Goal: Task Accomplishment & Management: Manage account settings

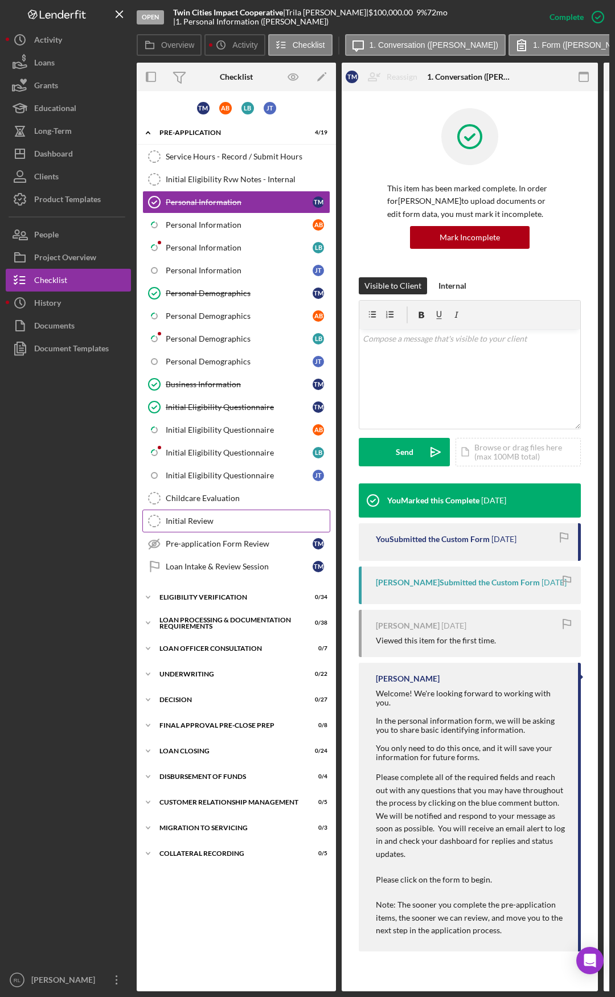
drag, startPoint x: 477, startPoint y: 600, endPoint x: 199, endPoint y: 513, distance: 291.8
click at [62, 154] on div "Dashboard" at bounding box center [53, 155] width 39 height 26
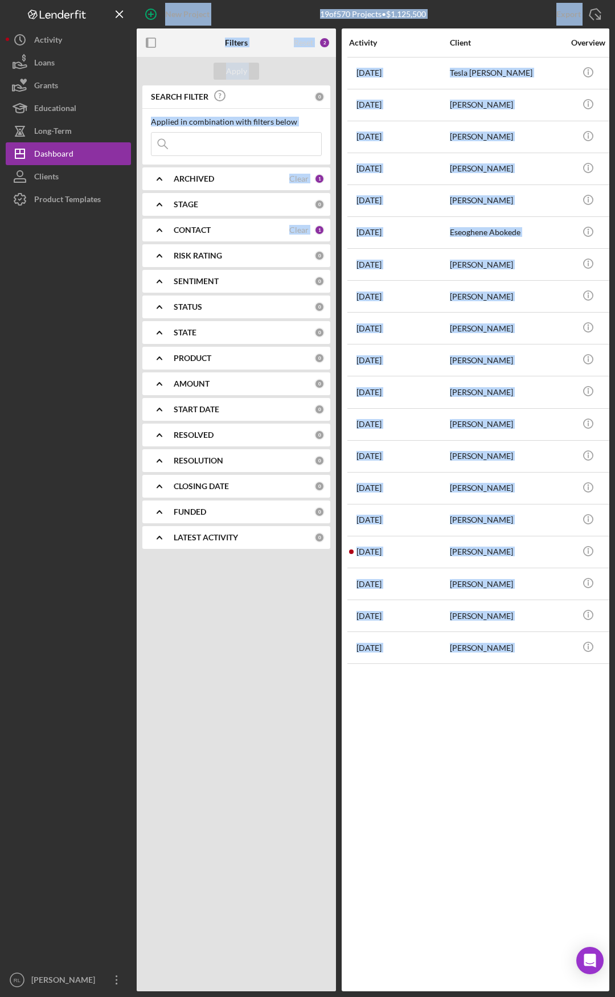
click at [446, 691] on div "Activity Client Overview Business Contact Product Category Amount Started Icon/…" at bounding box center [476, 509] width 268 height 963
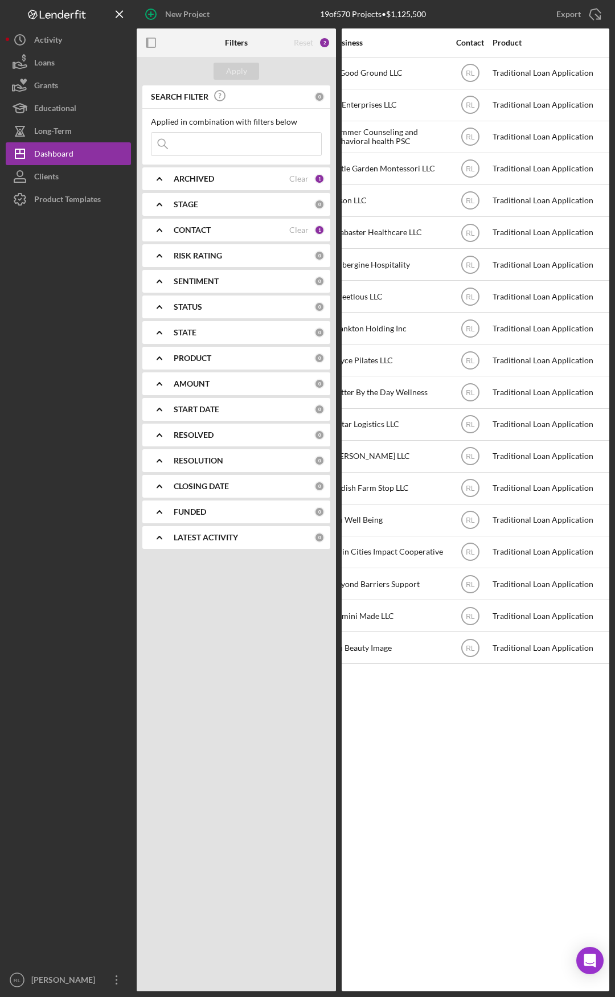
drag, startPoint x: 417, startPoint y: 713, endPoint x: 483, endPoint y: 708, distance: 66.3
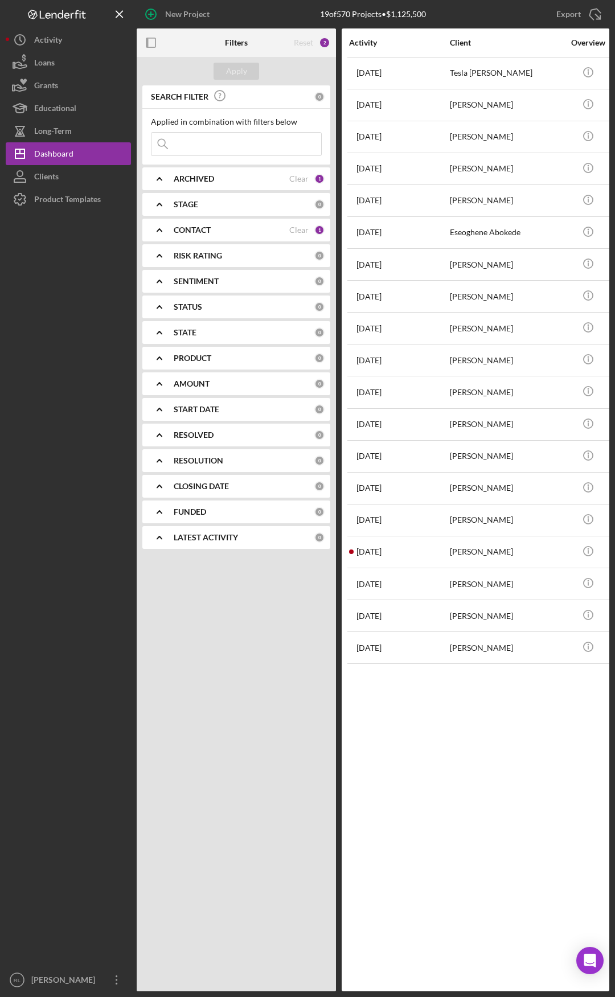
drag, startPoint x: 500, startPoint y: 714, endPoint x: 393, endPoint y: 712, distance: 106.5
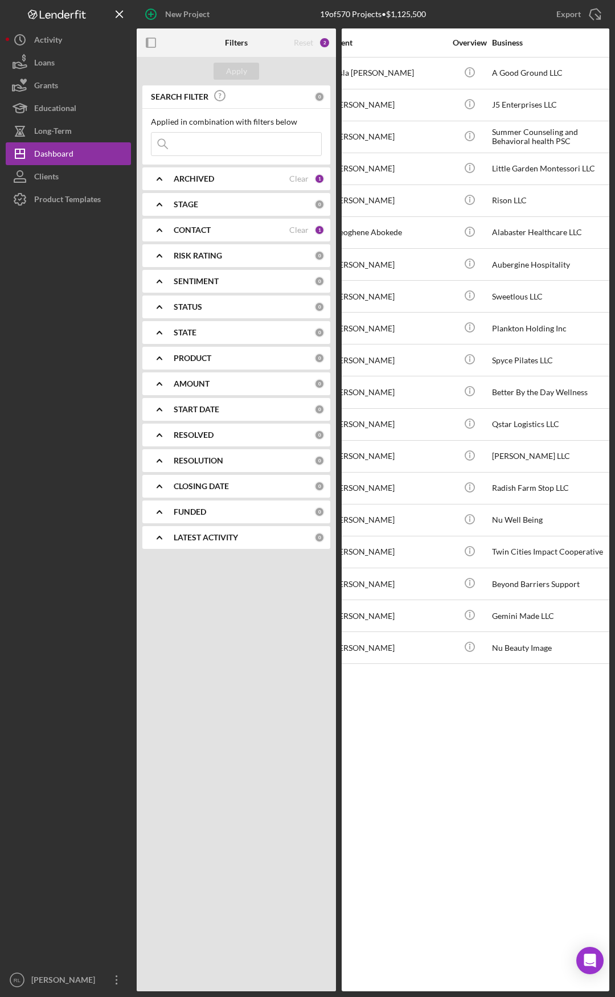
drag, startPoint x: 414, startPoint y: 712, endPoint x: 435, endPoint y: 712, distance: 21.1
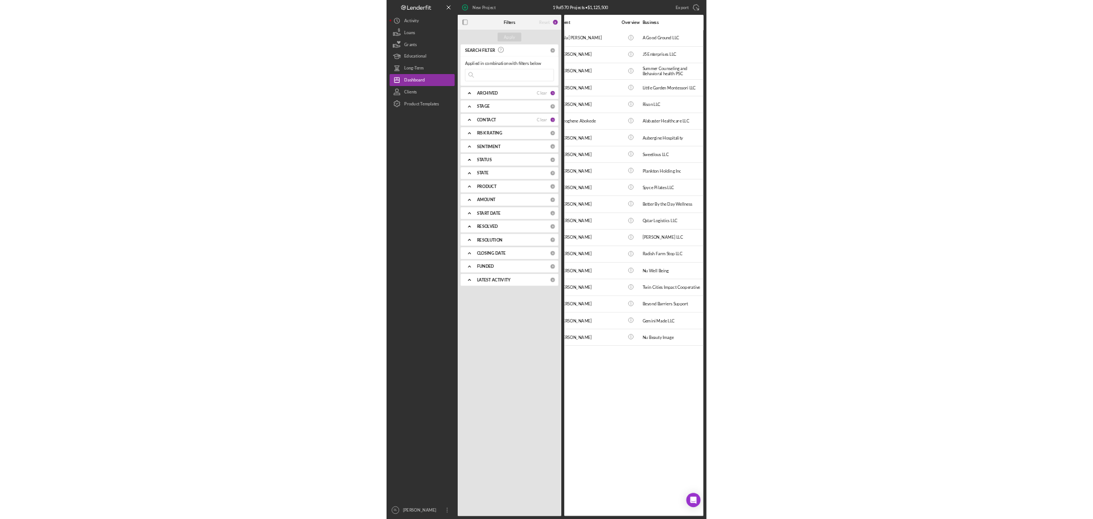
scroll to position [0, 130]
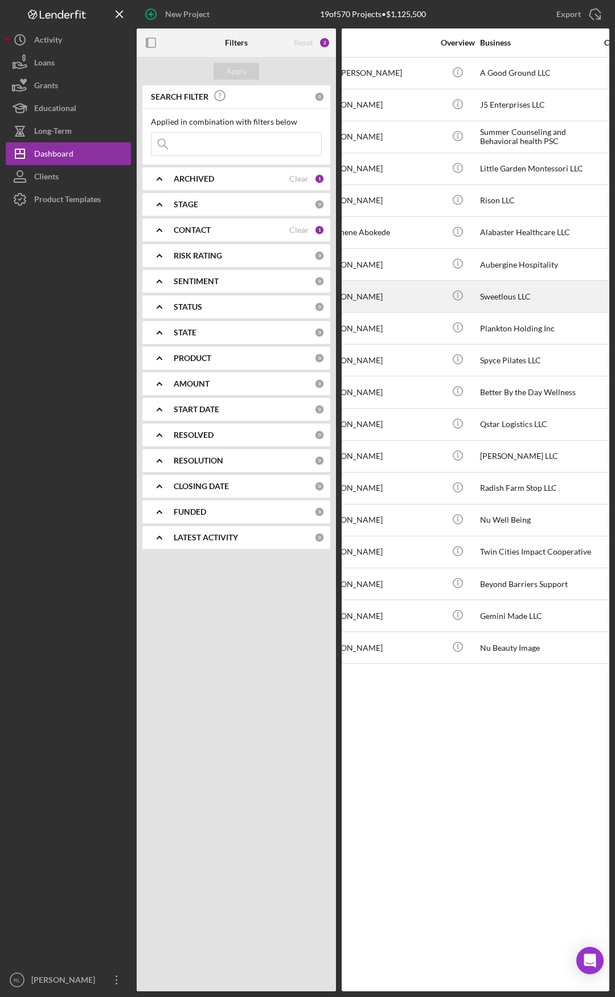
click at [496, 298] on div "Sweetlous LLC" at bounding box center [537, 296] width 114 height 30
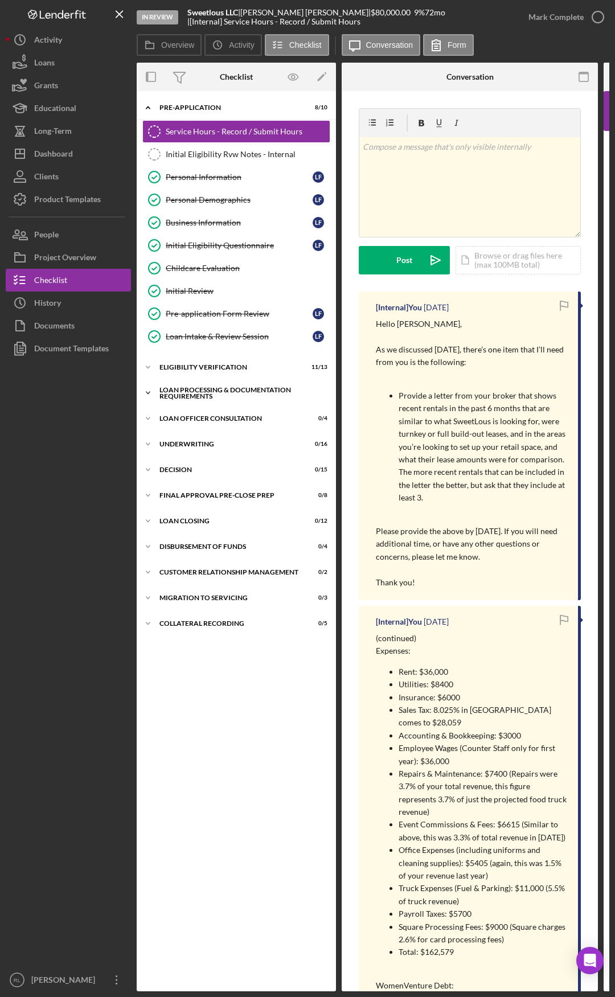
click at [194, 397] on div "Loan Processing & Documentation Requirements" at bounding box center [240, 393] width 162 height 13
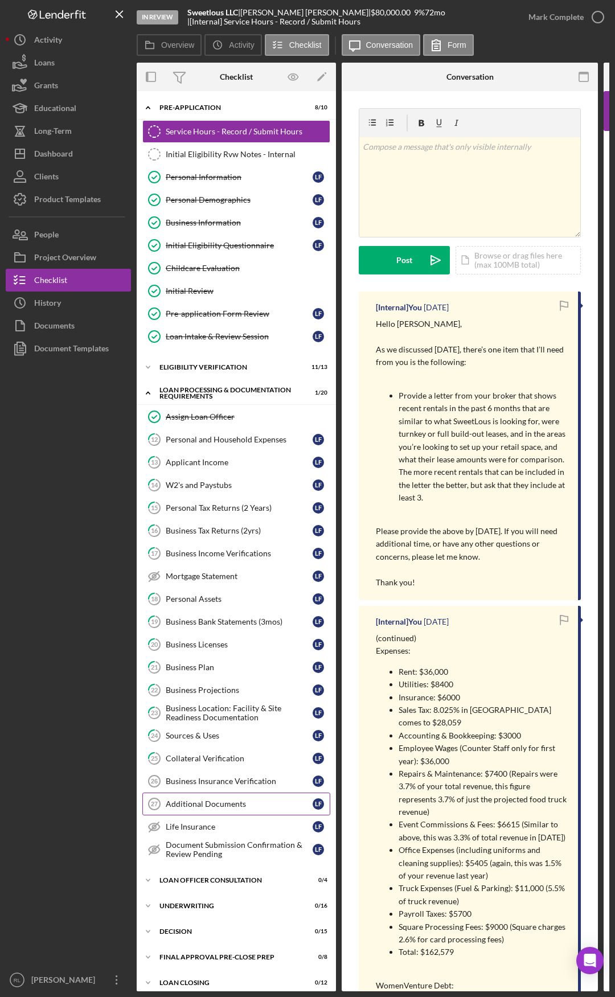
click at [207, 799] on div "Additional Documents" at bounding box center [239, 803] width 147 height 9
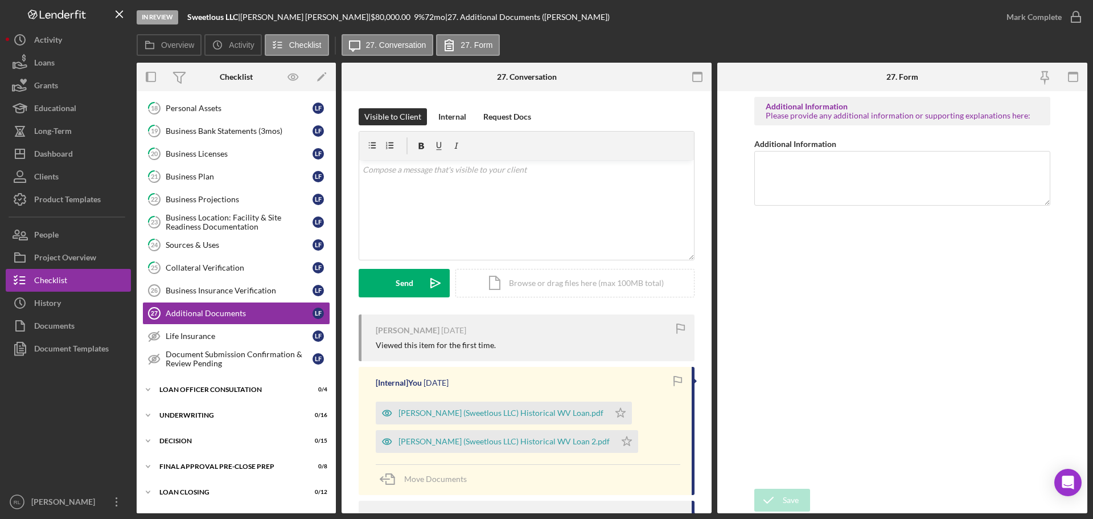
scroll to position [268, 0]
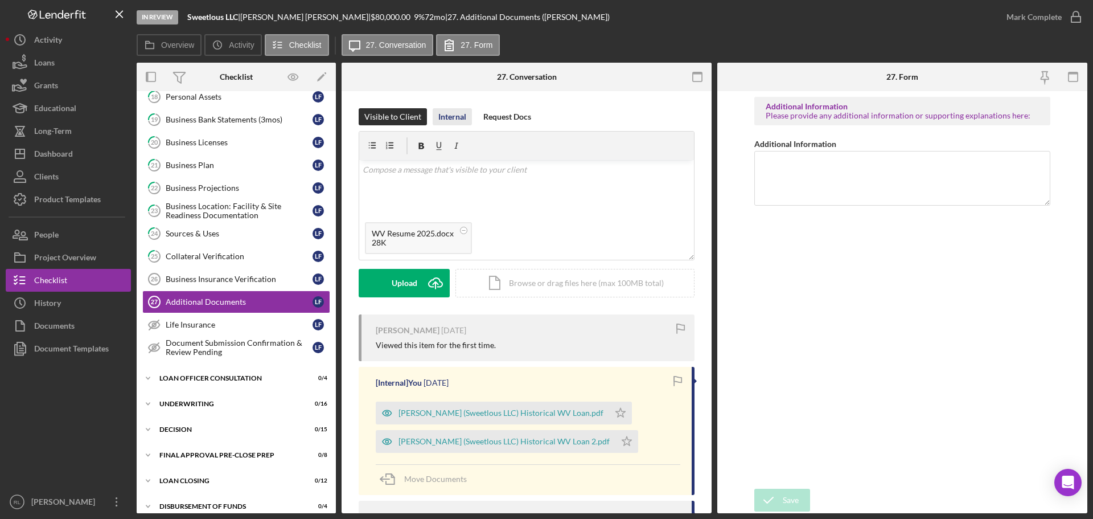
click at [448, 113] on div "Internal" at bounding box center [452, 116] width 28 height 17
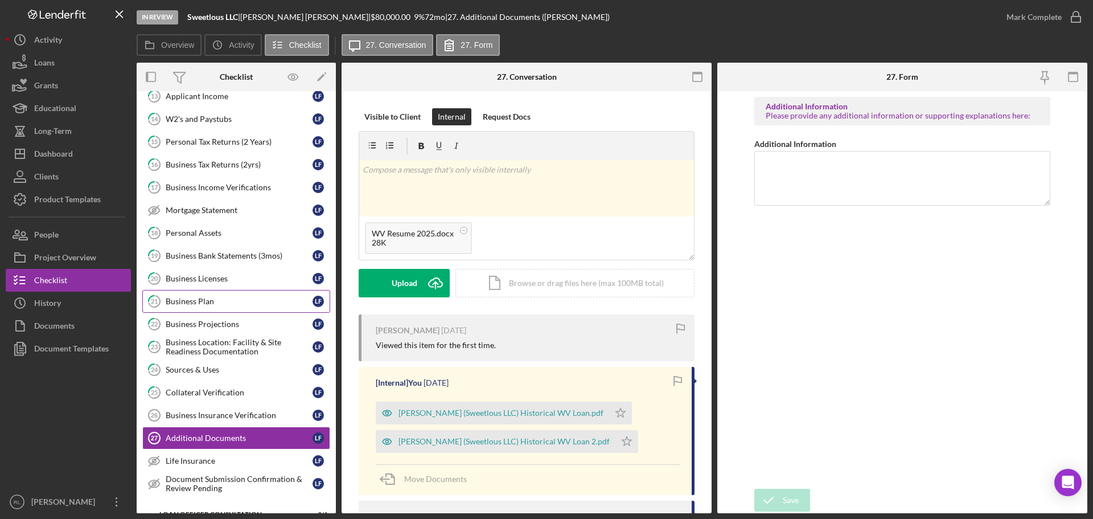
scroll to position [0, 0]
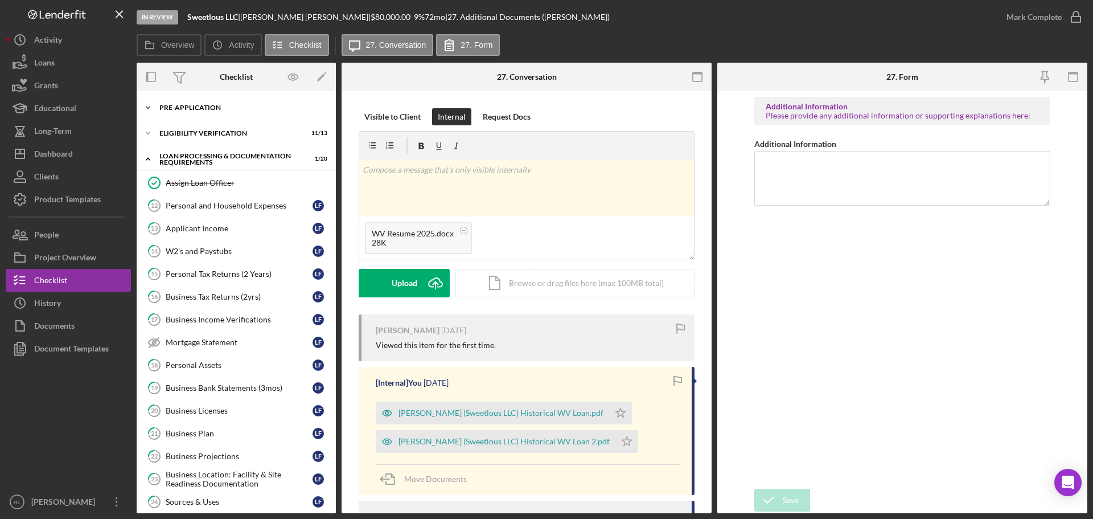
click at [224, 112] on div "Icon/Expander Pre-Application 8 / 10" at bounding box center [236, 107] width 199 height 23
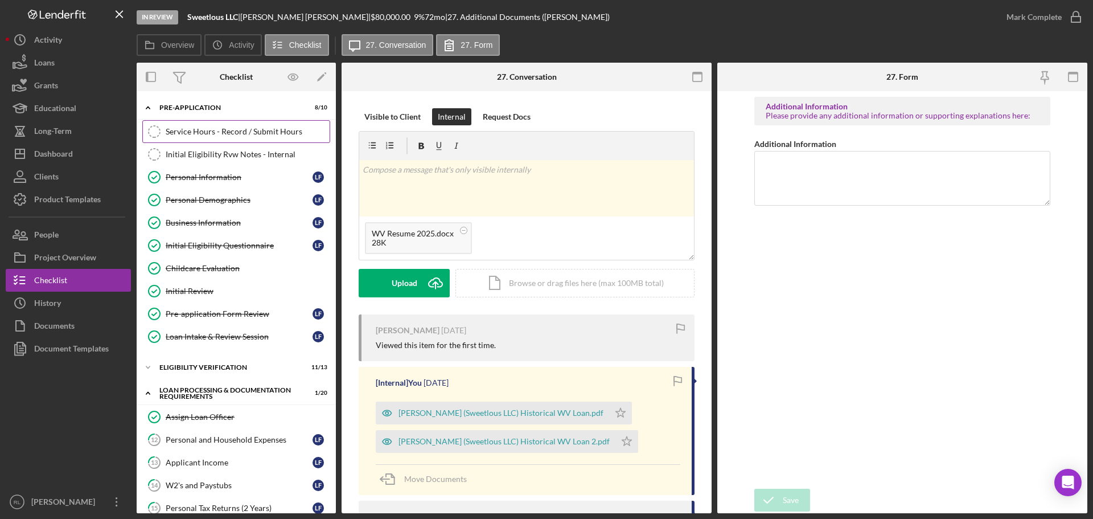
click at [208, 123] on link "Service Hours - Record / Submit Hours Service Hours - Record / Submit Hours" at bounding box center [236, 131] width 188 height 23
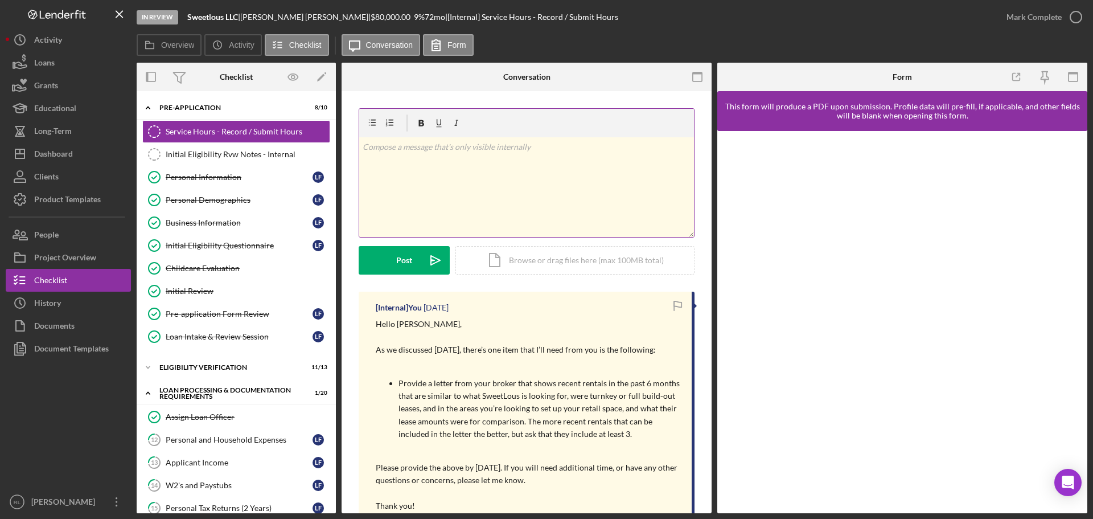
click at [510, 200] on div "v Color teal Color pink Remove color Add row above Add row below Add column bef…" at bounding box center [526, 187] width 335 height 100
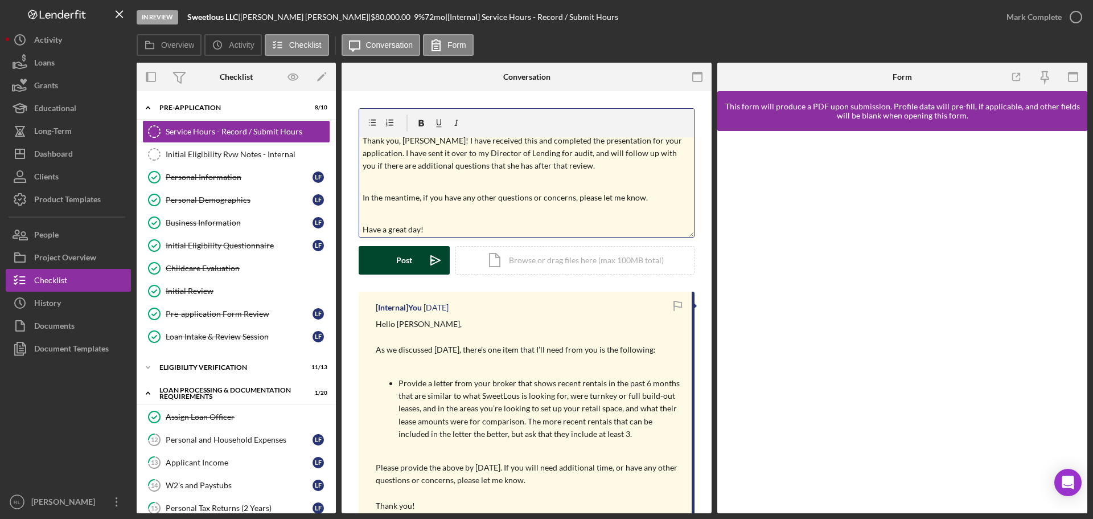
click at [402, 264] on div "Post" at bounding box center [404, 260] width 16 height 28
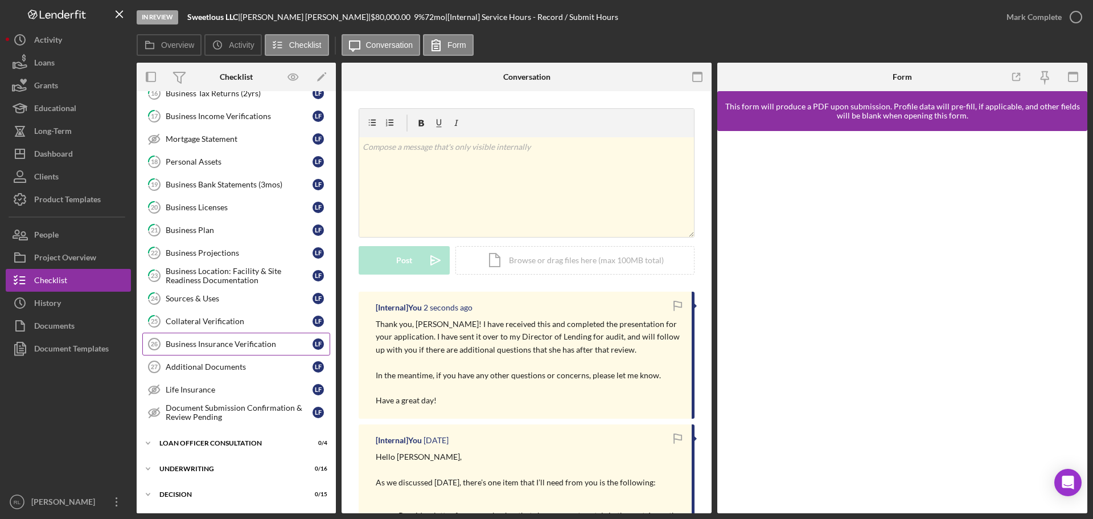
scroll to position [456, 0]
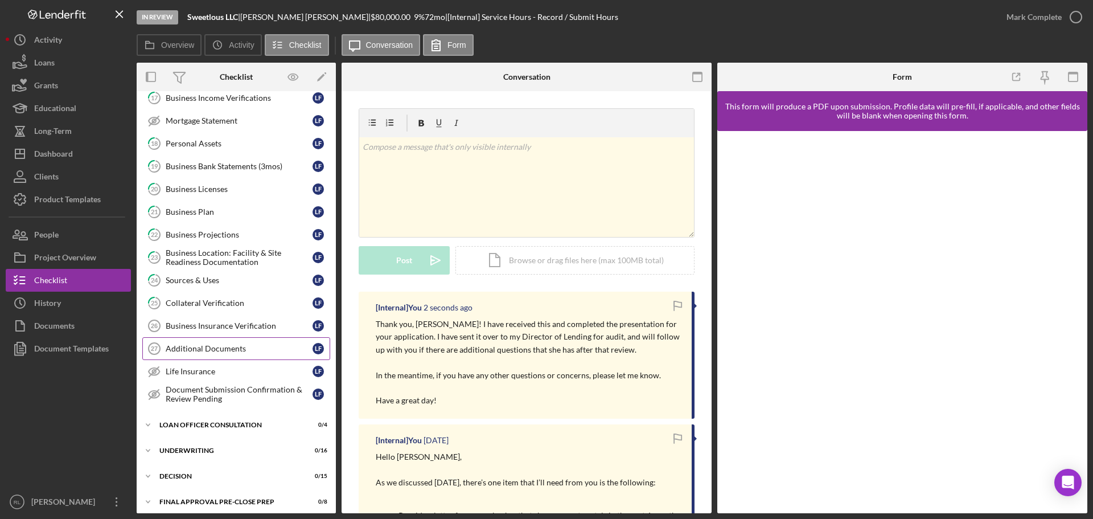
click at [214, 340] on link "Additional Documents 27 Additional Documents L F" at bounding box center [236, 348] width 188 height 23
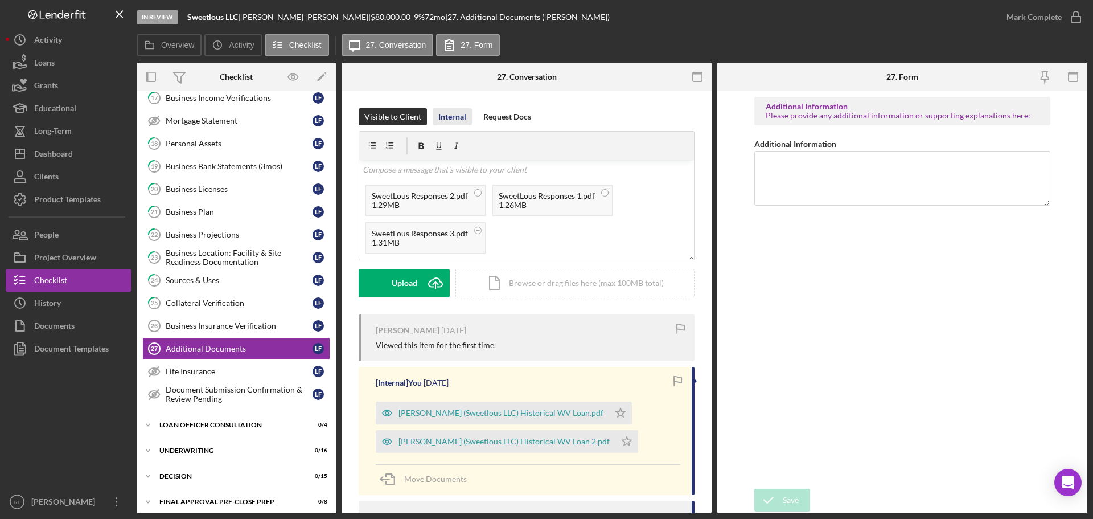
click at [453, 122] on div "Internal" at bounding box center [452, 116] width 28 height 17
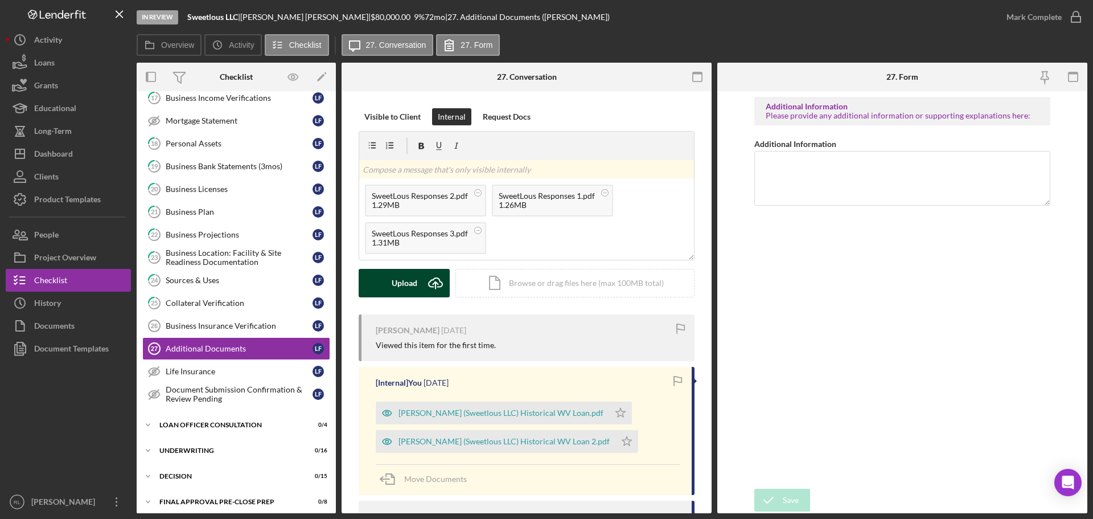
click at [398, 285] on div "Upload" at bounding box center [405, 283] width 26 height 28
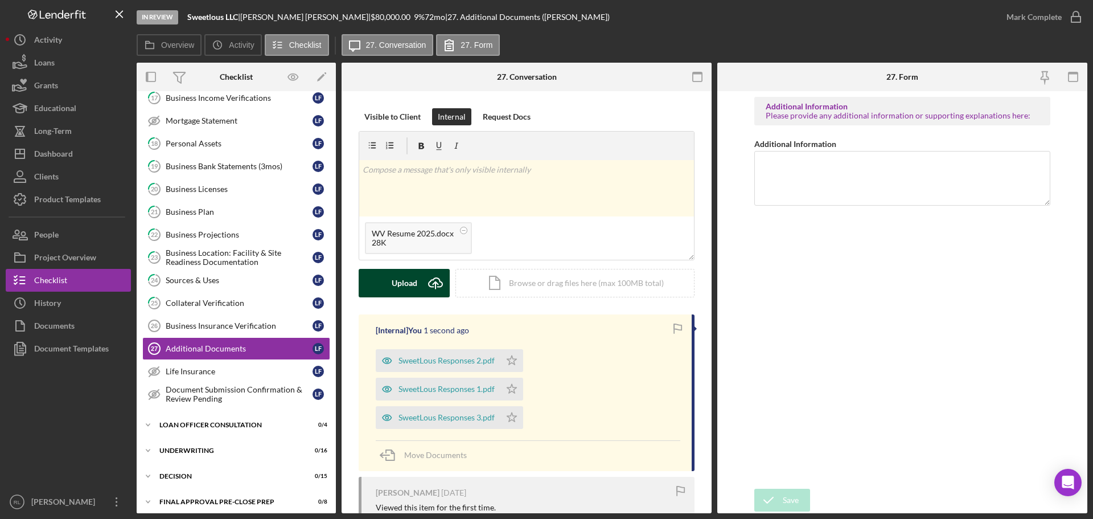
click at [382, 281] on button "Upload Icon/Upload" at bounding box center [404, 283] width 91 height 28
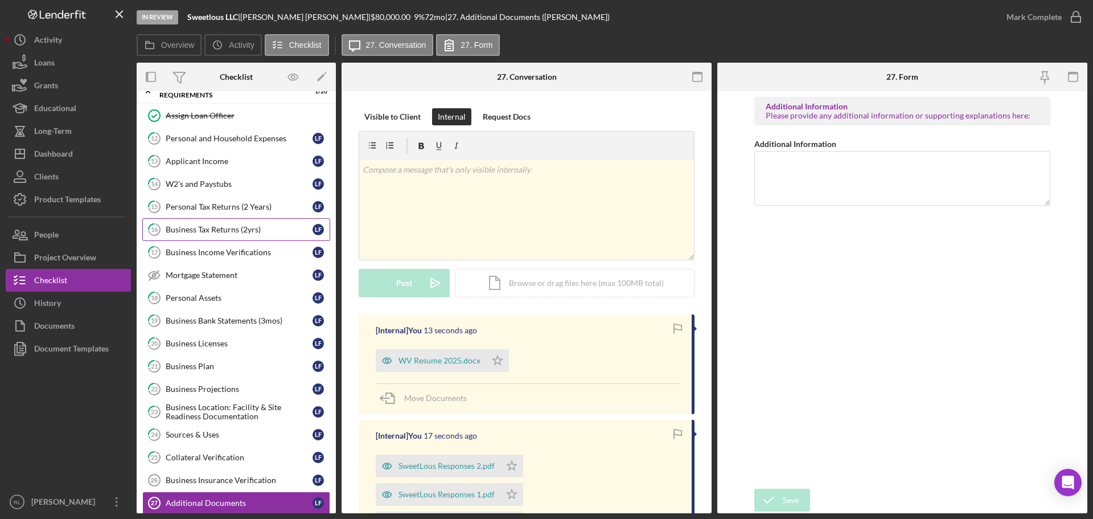
scroll to position [285, 0]
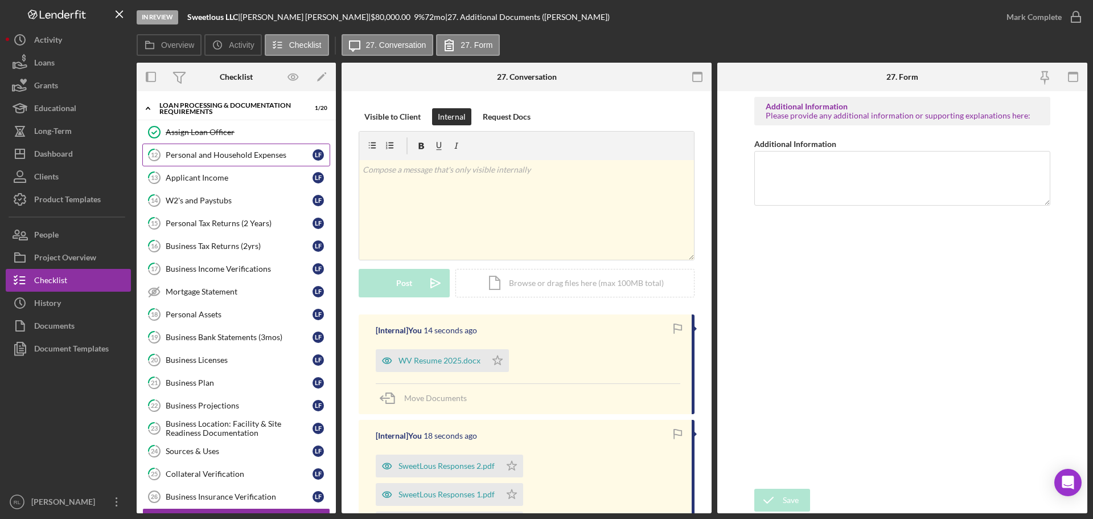
click at [221, 158] on div "Personal and Household Expenses" at bounding box center [239, 154] width 147 height 9
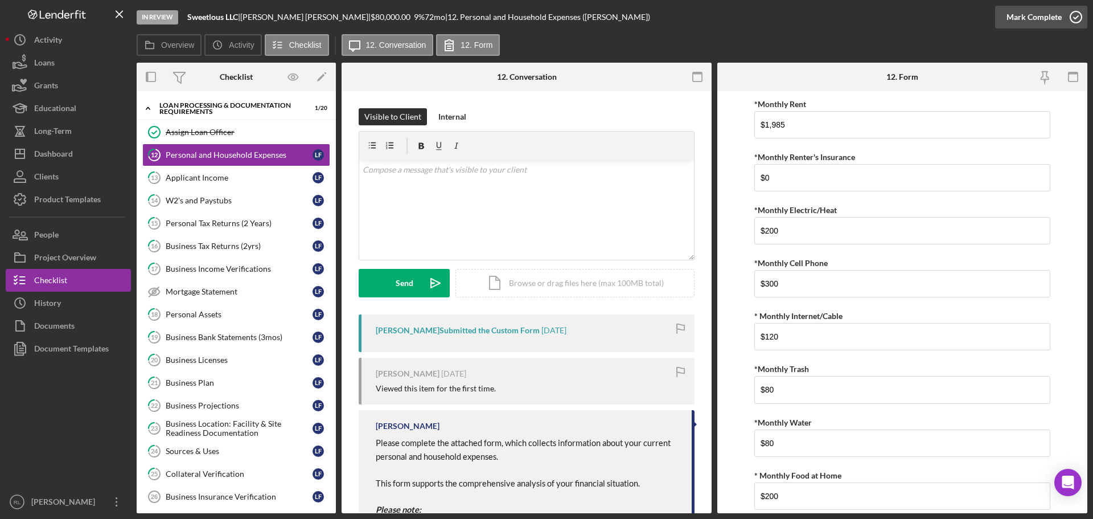
click at [614, 19] on div "Mark Complete" at bounding box center [1034, 17] width 55 height 23
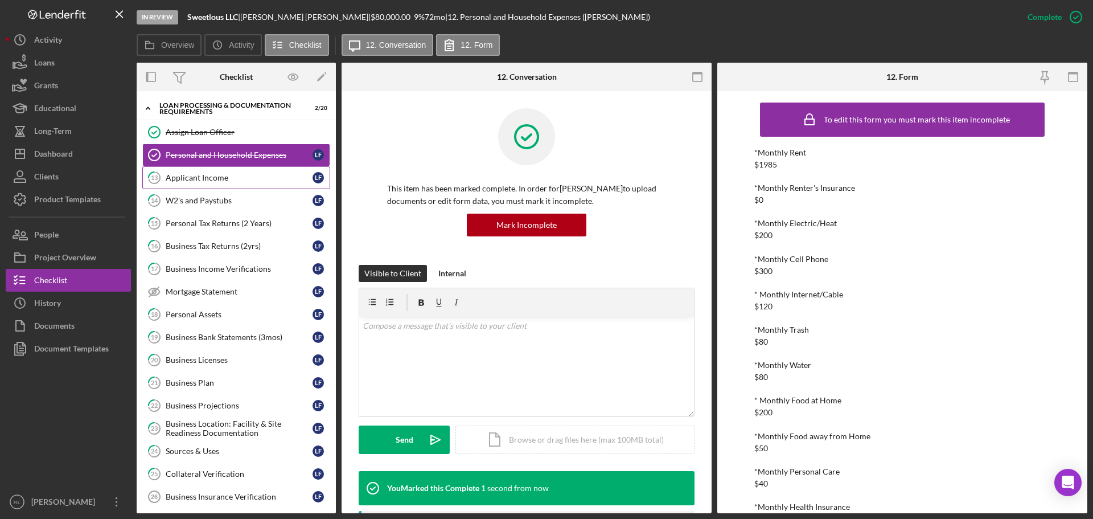
click at [221, 178] on div "Applicant Income" at bounding box center [239, 177] width 147 height 9
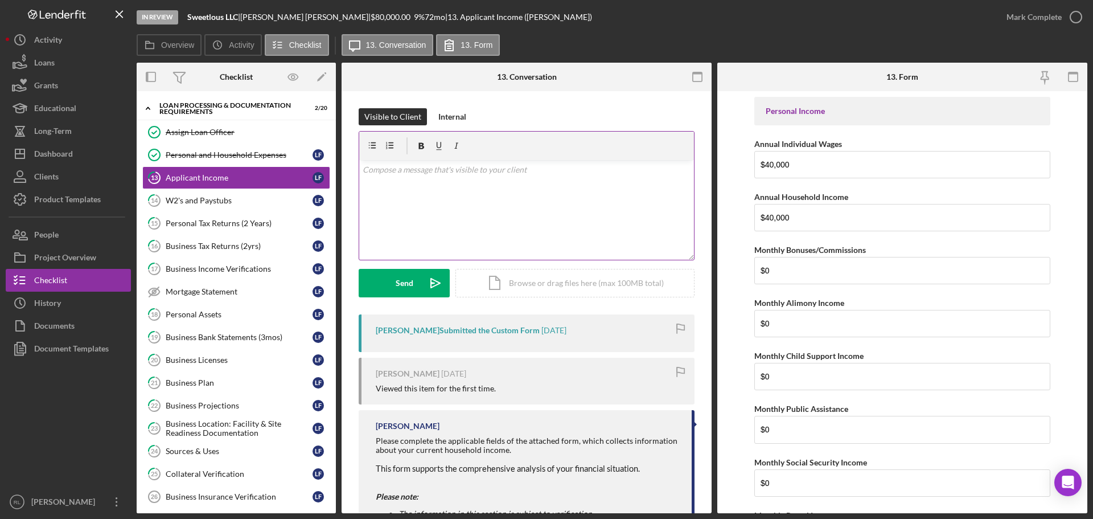
click at [494, 210] on div "v Color teal Color pink Remove color Add row above Add row below Add column bef…" at bounding box center [526, 210] width 335 height 100
click at [456, 121] on div "Internal" at bounding box center [452, 116] width 28 height 17
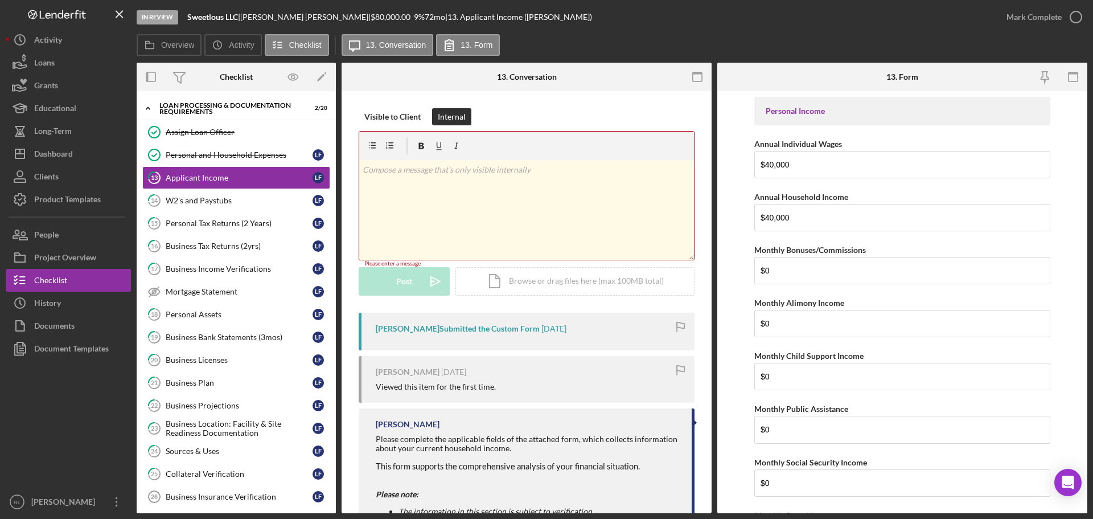
click at [451, 192] on div "v Color teal Color pink Remove color Add row above Add row below Add column bef…" at bounding box center [526, 210] width 335 height 100
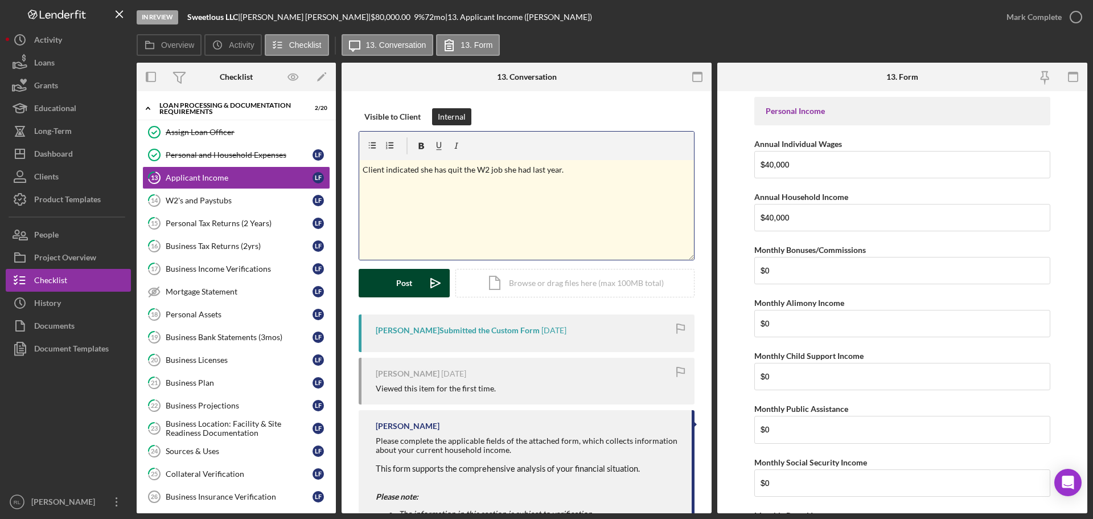
click at [404, 280] on div "Post" at bounding box center [404, 283] width 16 height 28
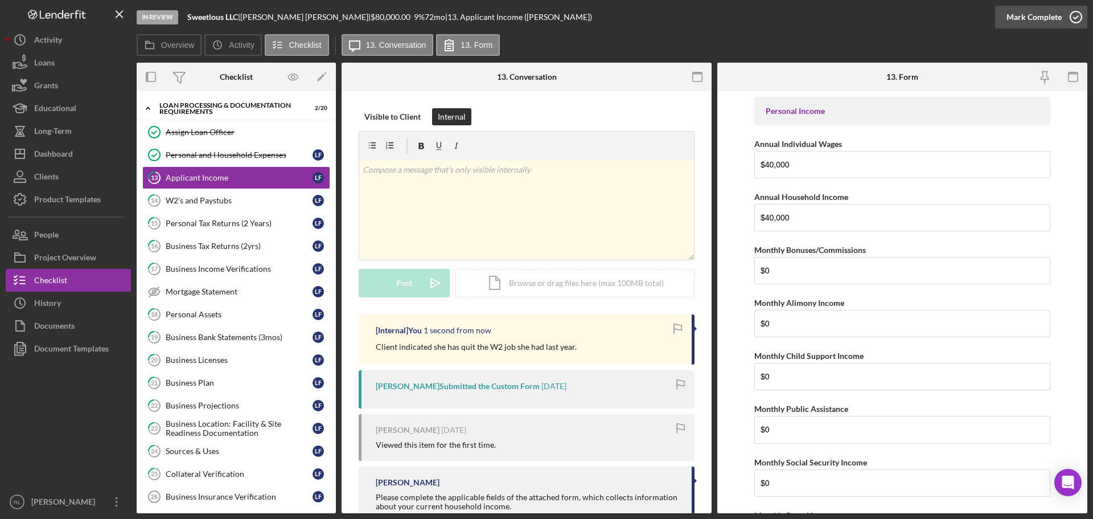
click at [614, 19] on div "Mark Complete" at bounding box center [1034, 17] width 55 height 23
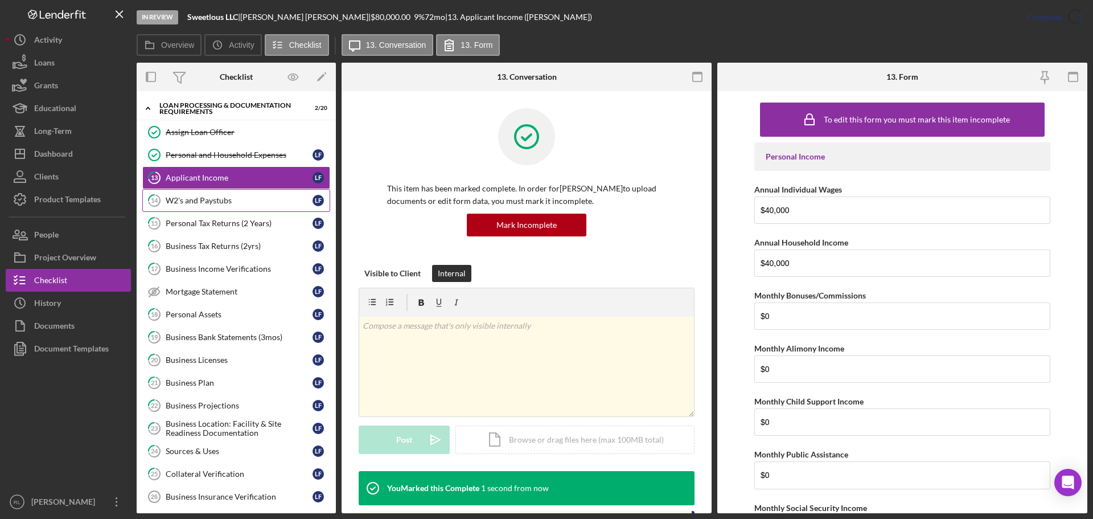
click at [231, 200] on div "W2's and Paystubs" at bounding box center [239, 200] width 147 height 9
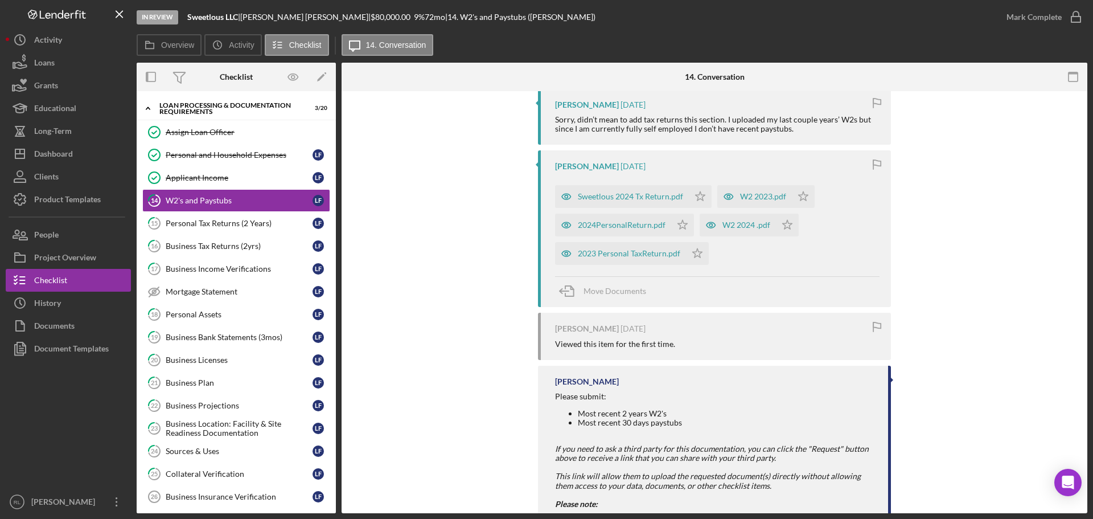
scroll to position [55, 0]
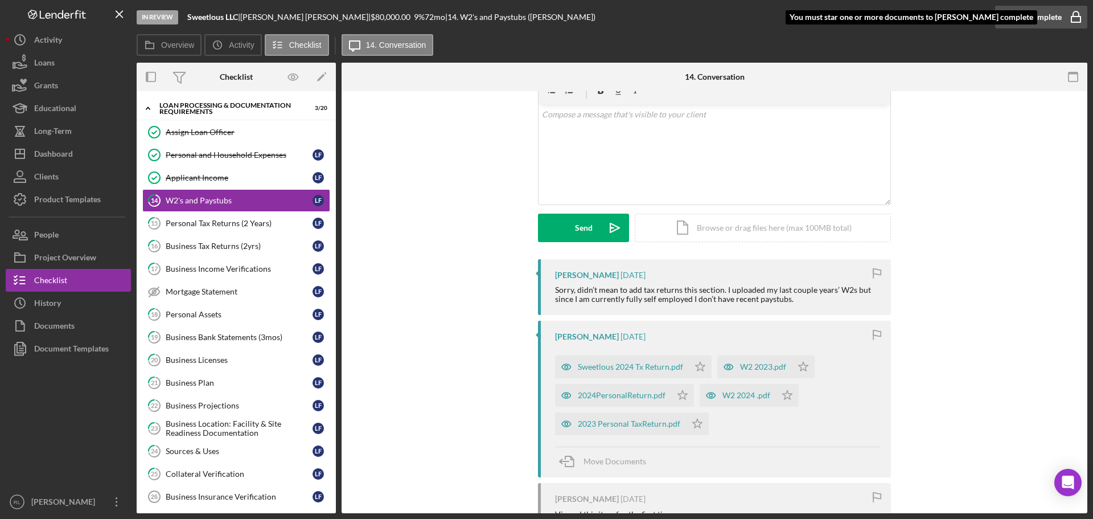
click at [614, 24] on div "Mark Complete" at bounding box center [1034, 17] width 55 height 23
click at [614, 300] on div "Sorry, didn’t mean to add tax returns this section. I uploaded my last couple y…" at bounding box center [717, 294] width 325 height 18
click at [614, 298] on div "Sorry, didn’t mean to add tax returns this section. I uploaded my last couple y…" at bounding box center [717, 294] width 325 height 18
click at [614, 11] on div "Mark Complete" at bounding box center [1034, 17] width 55 height 23
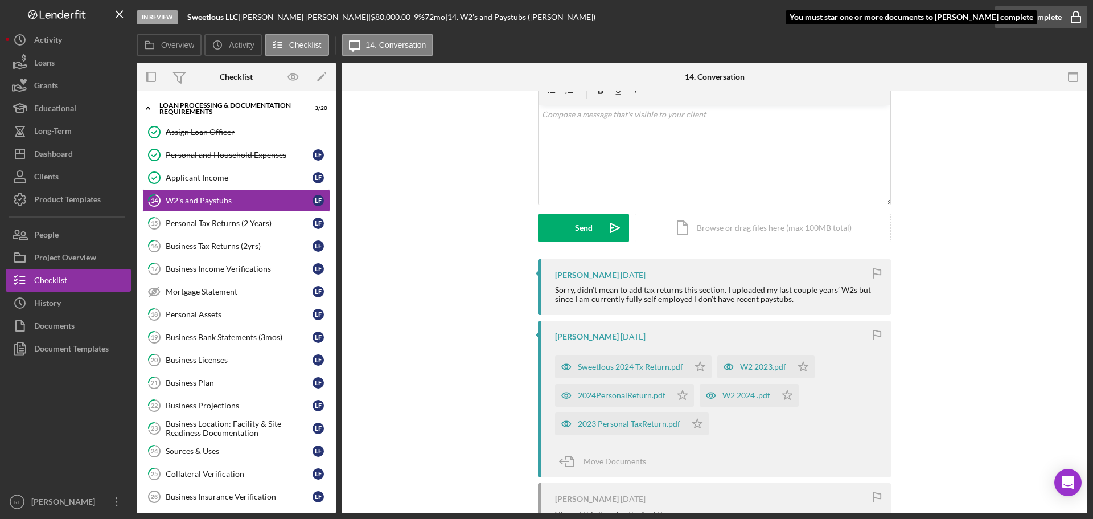
click at [614, 11] on div "Mark Complete" at bounding box center [1034, 17] width 55 height 23
click at [614, 371] on polygon "button" at bounding box center [701, 366] width 10 height 9
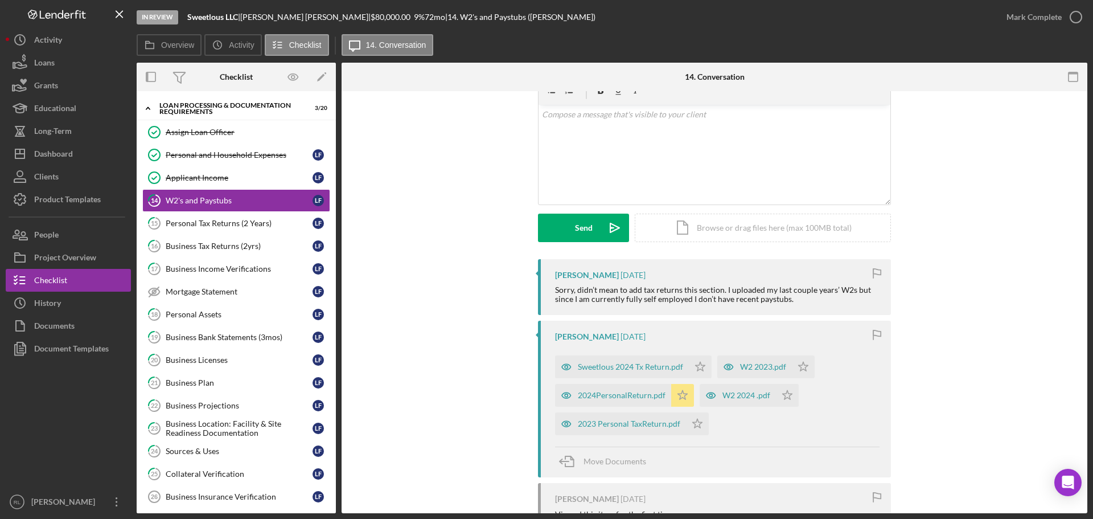
click at [614, 398] on icon "Icon/Star" at bounding box center [682, 395] width 23 height 23
click at [614, 391] on icon "Icon/Star" at bounding box center [787, 395] width 23 height 23
click at [614, 400] on div "W2 2024 .pdf" at bounding box center [747, 395] width 48 height 9
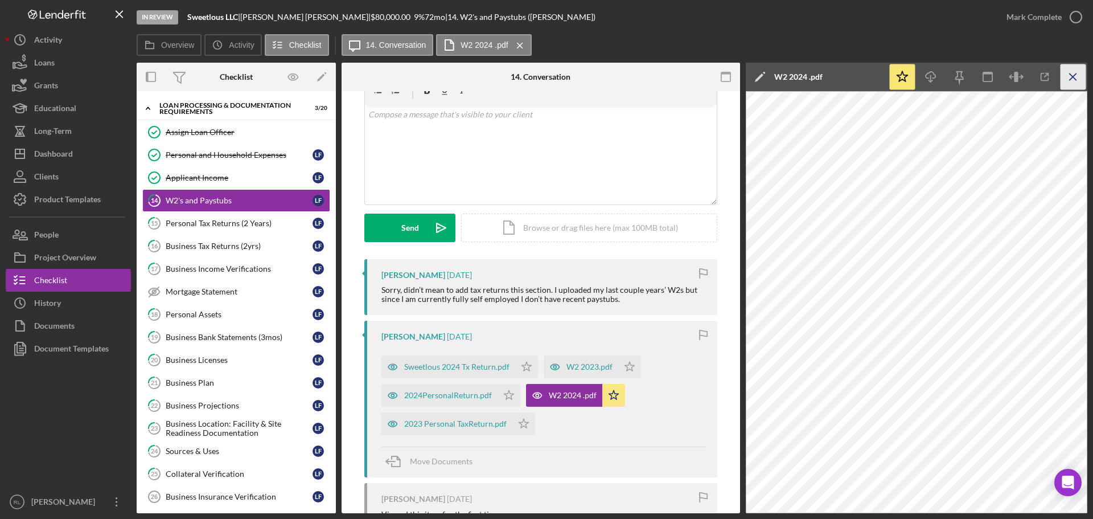
click at [614, 84] on icon "Icon/Menu Close" at bounding box center [1074, 77] width 26 height 26
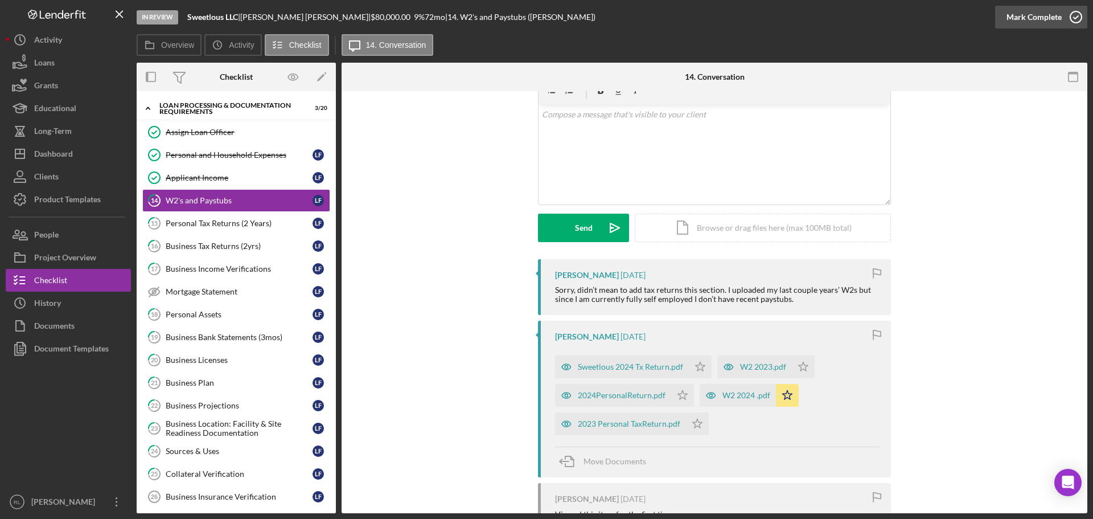
click at [614, 22] on div "Mark Complete" at bounding box center [1034, 17] width 55 height 23
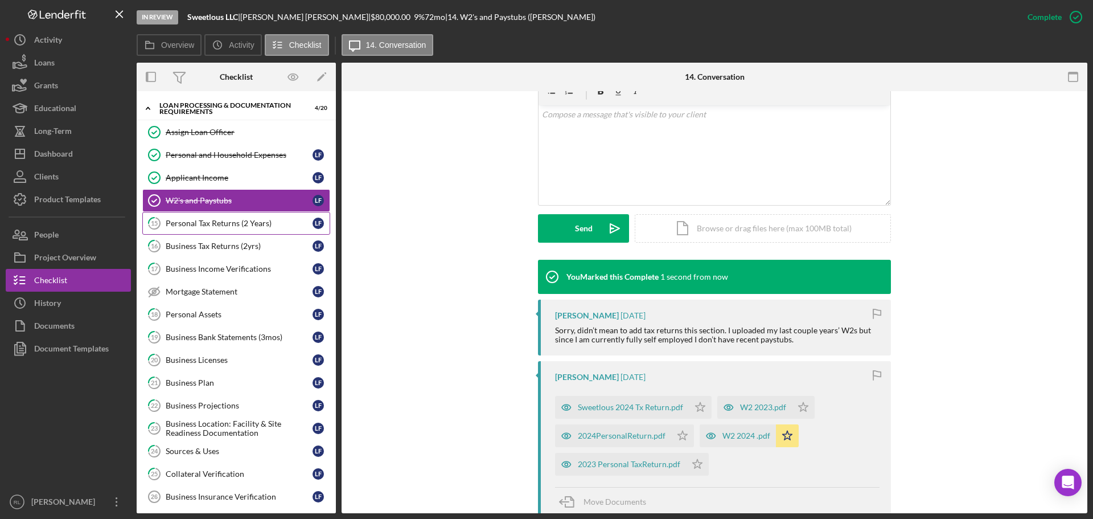
click at [233, 230] on link "15 Personal Tax Returns (2 Years) L F" at bounding box center [236, 223] width 188 height 23
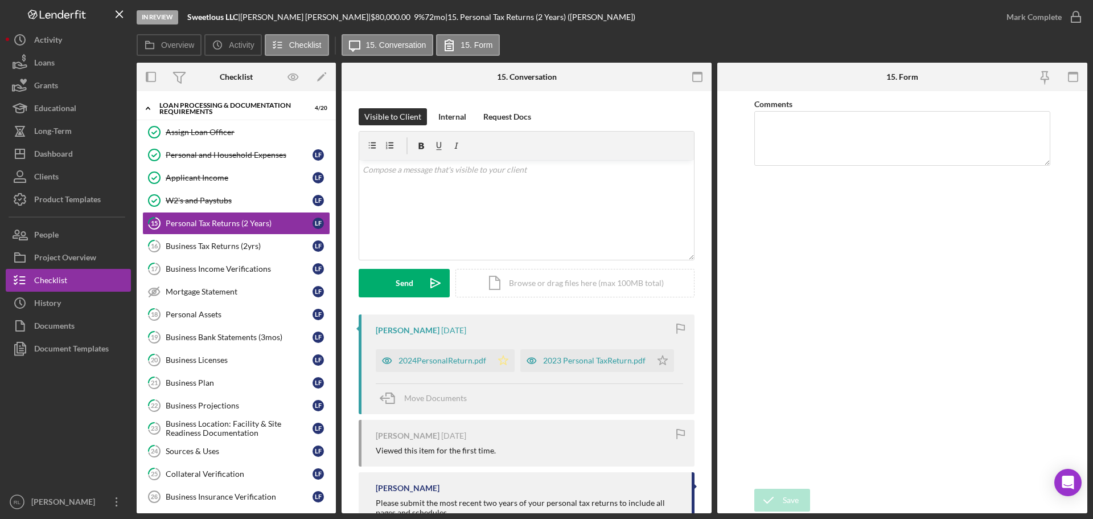
click at [507, 360] on icon "Icon/Star" at bounding box center [503, 360] width 23 height 23
click at [614, 359] on polygon "button" at bounding box center [663, 359] width 10 height 9
click at [614, 18] on div "Mark Complete" at bounding box center [1034, 17] width 55 height 23
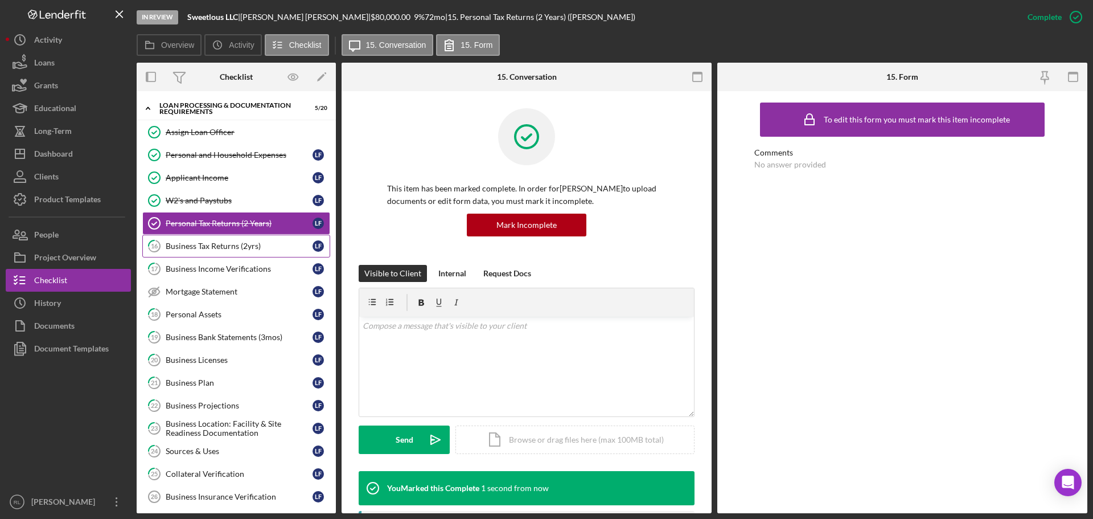
click at [208, 252] on link "16 Business Tax Returns (2yrs) L F" at bounding box center [236, 246] width 188 height 23
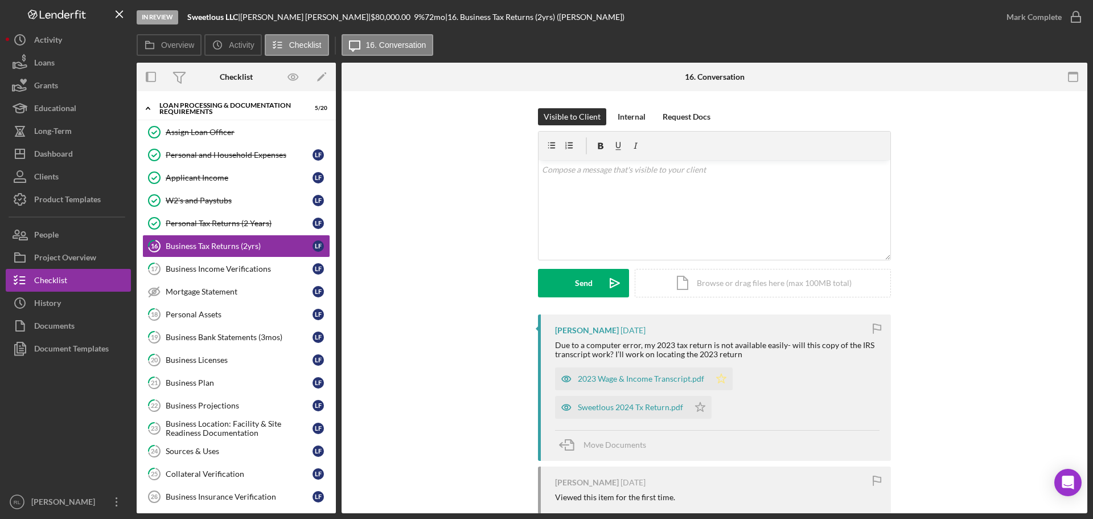
click at [614, 380] on icon "Icon/Star" at bounding box center [721, 378] width 23 height 23
click at [614, 408] on polygon "button" at bounding box center [701, 406] width 10 height 9
click at [614, 14] on div "Mark Complete" at bounding box center [1034, 17] width 55 height 23
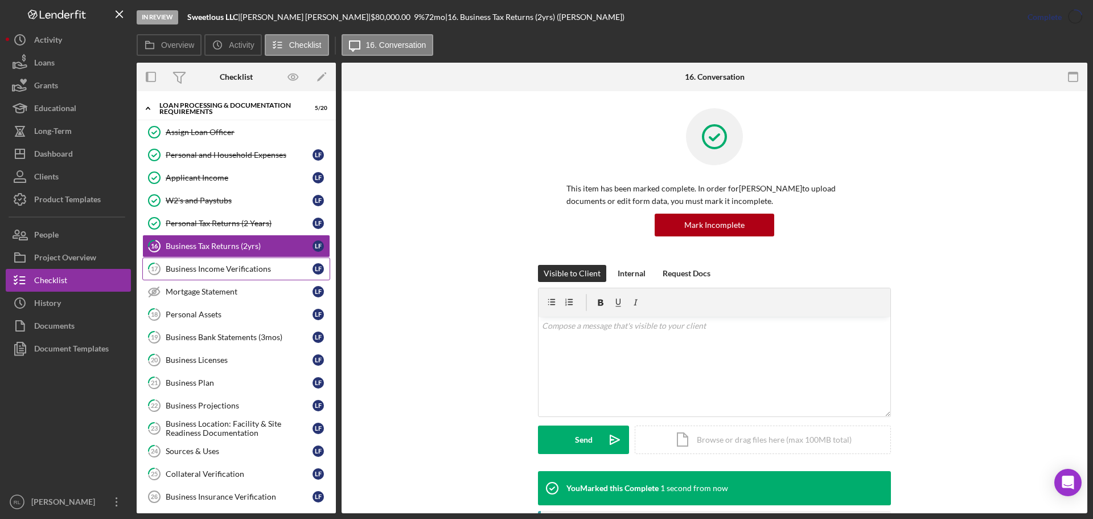
click at [223, 276] on link "17 Business Income Verifications L F" at bounding box center [236, 268] width 188 height 23
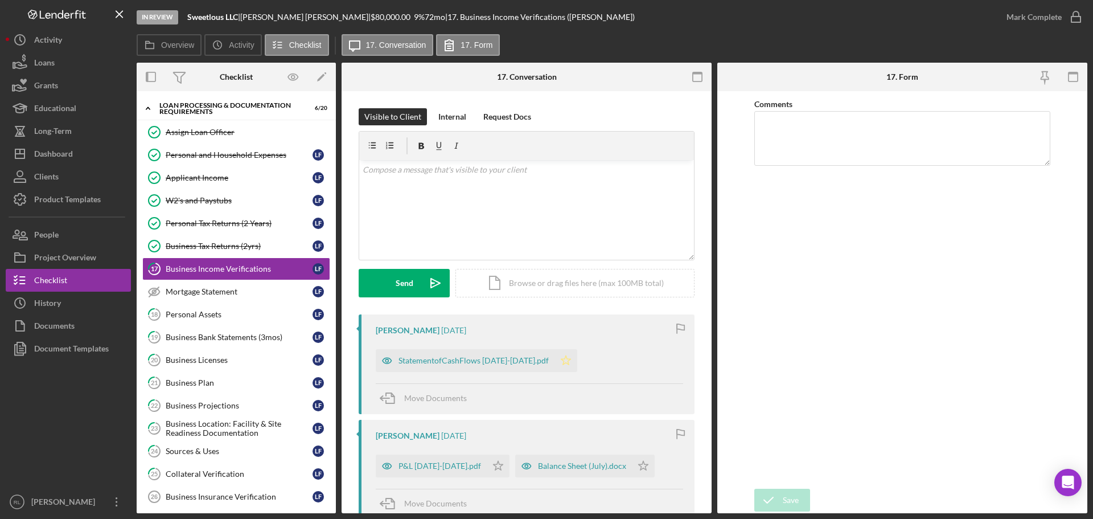
click at [565, 358] on icon "Icon/Star" at bounding box center [566, 360] width 23 height 23
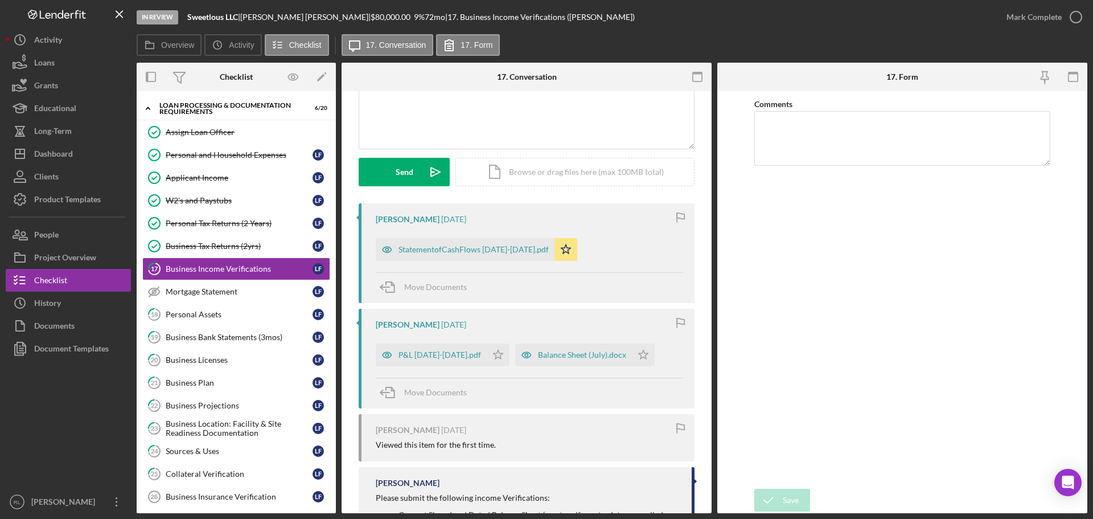
scroll to position [171, 0]
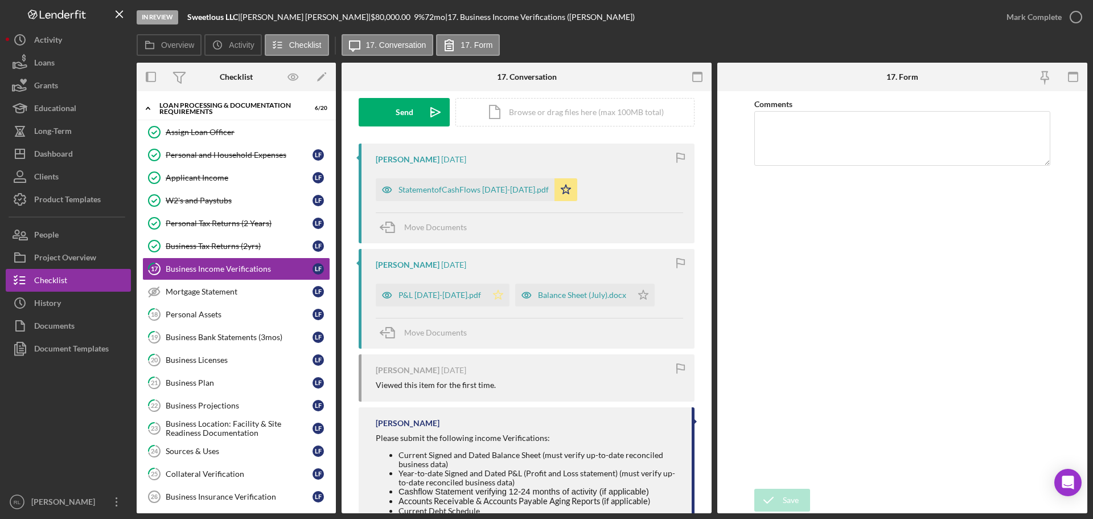
click at [489, 295] on icon "Icon/Star" at bounding box center [498, 295] width 23 height 23
click at [614, 294] on icon "Icon/Star" at bounding box center [643, 295] width 23 height 23
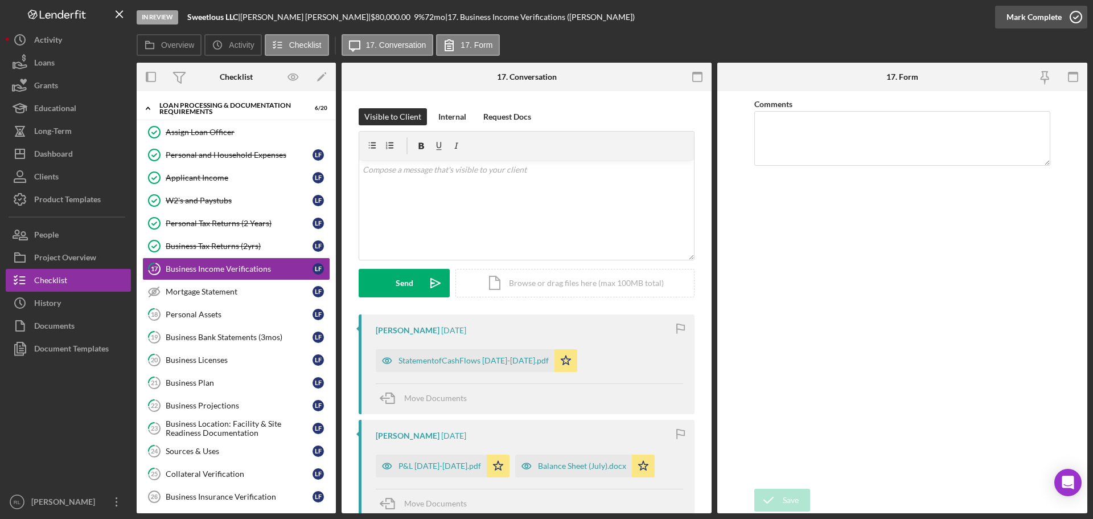
click at [614, 18] on div "Mark Complete" at bounding box center [1034, 17] width 55 height 23
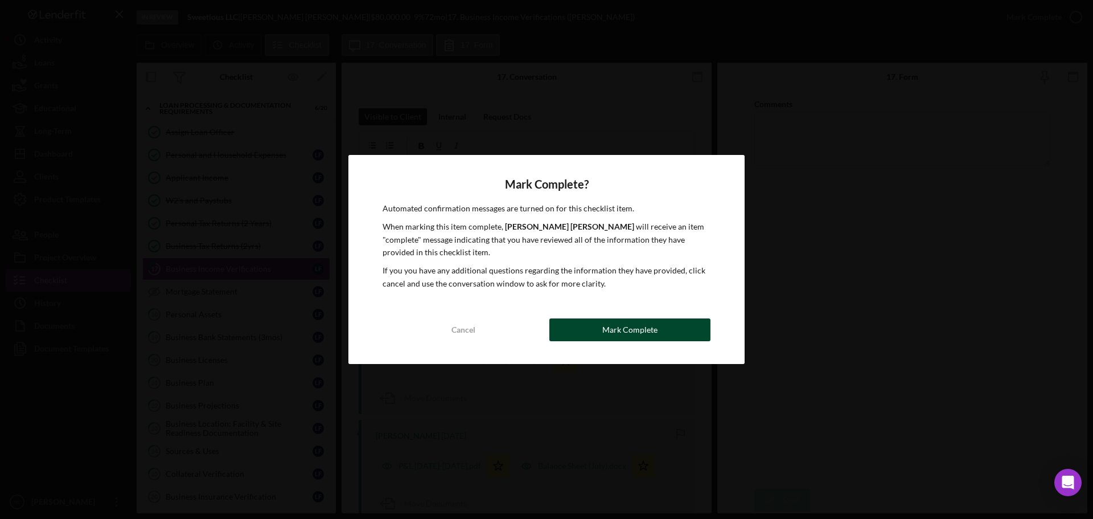
click at [614, 327] on div "Mark Complete" at bounding box center [629, 329] width 55 height 23
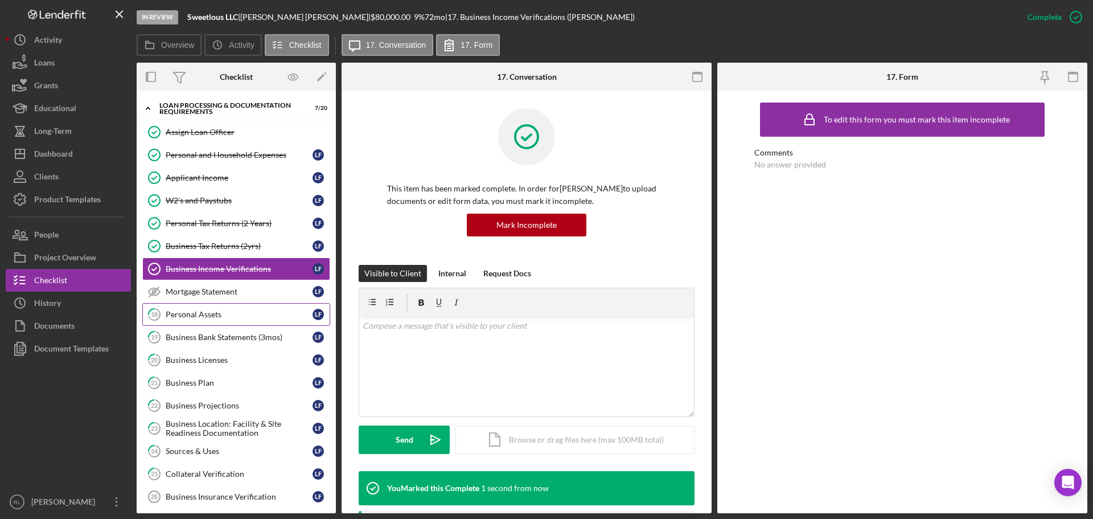
click at [205, 316] on div "Personal Assets" at bounding box center [239, 314] width 147 height 9
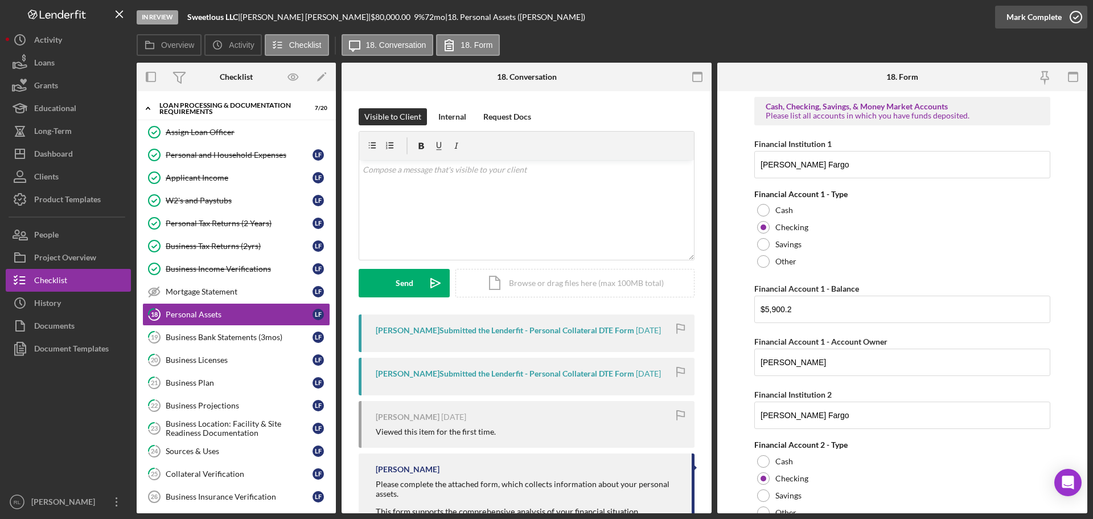
click at [614, 20] on div "Mark Complete" at bounding box center [1034, 17] width 55 height 23
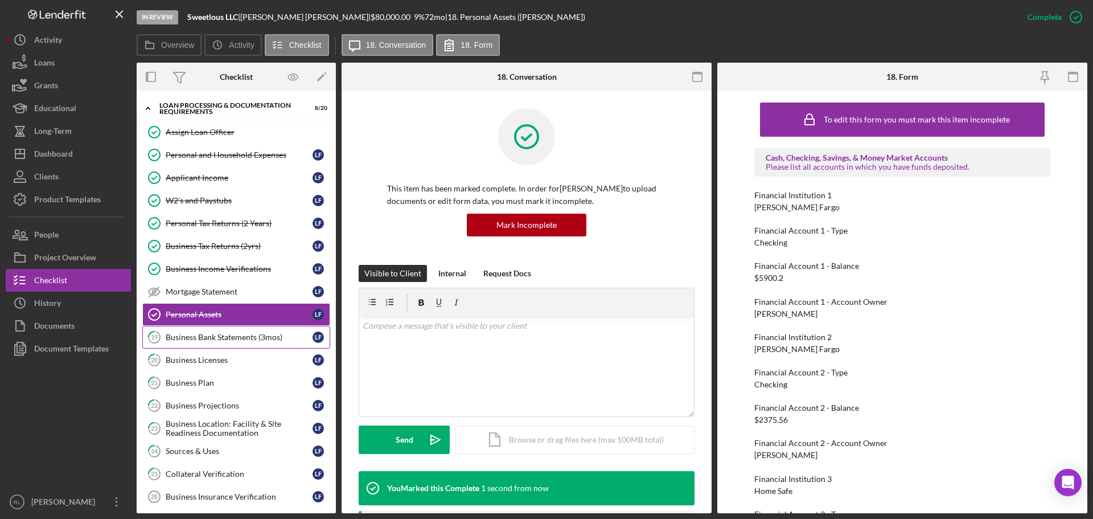
click at [244, 341] on div "Business Bank Statements (3mos)" at bounding box center [239, 337] width 147 height 9
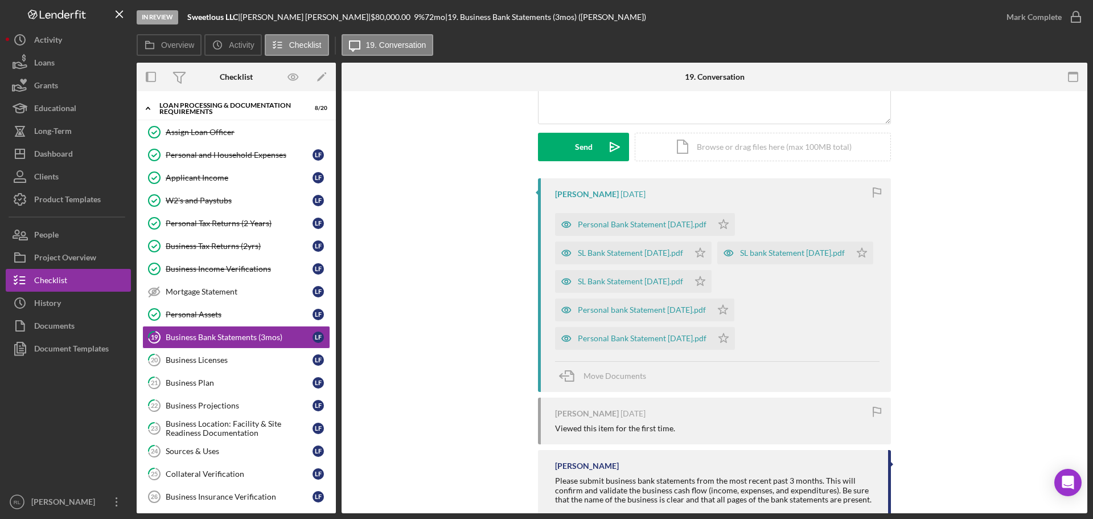
scroll to position [171, 0]
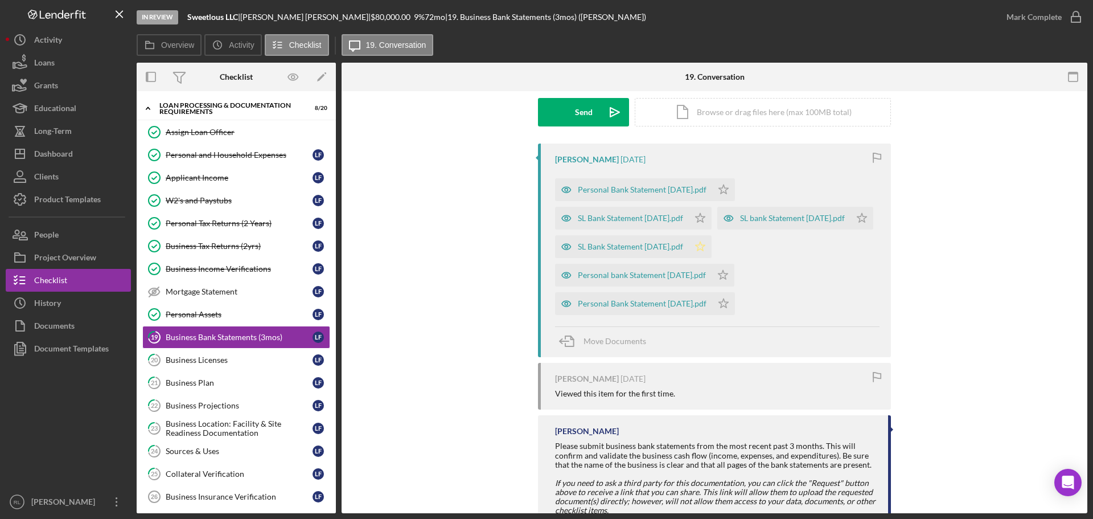
click at [614, 258] on icon "Icon/Star" at bounding box center [700, 246] width 23 height 23
click at [614, 286] on div "Personal bank Statement [DATE].pdf Icon/Star" at bounding box center [647, 272] width 185 height 28
click at [614, 194] on polygon "button" at bounding box center [724, 188] width 10 height 9
click at [614, 22] on div "Mark Complete" at bounding box center [1034, 17] width 55 height 23
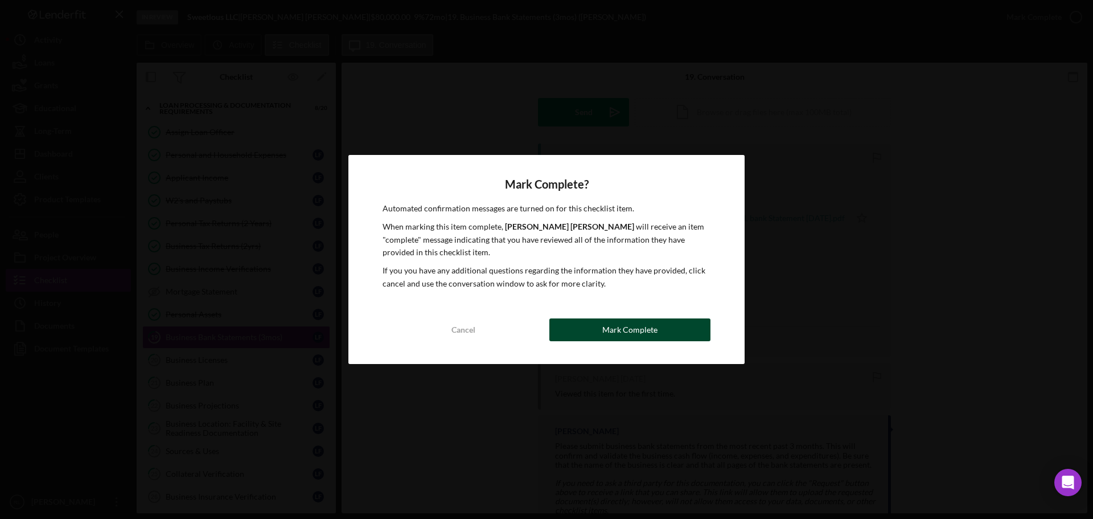
click at [614, 335] on div "Mark Complete" at bounding box center [629, 329] width 55 height 23
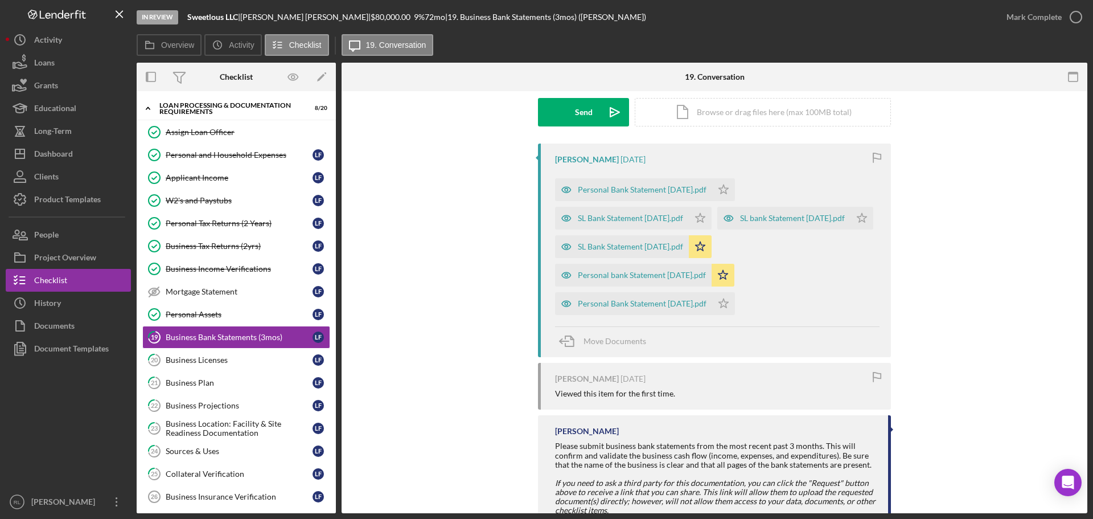
scroll to position [327, 0]
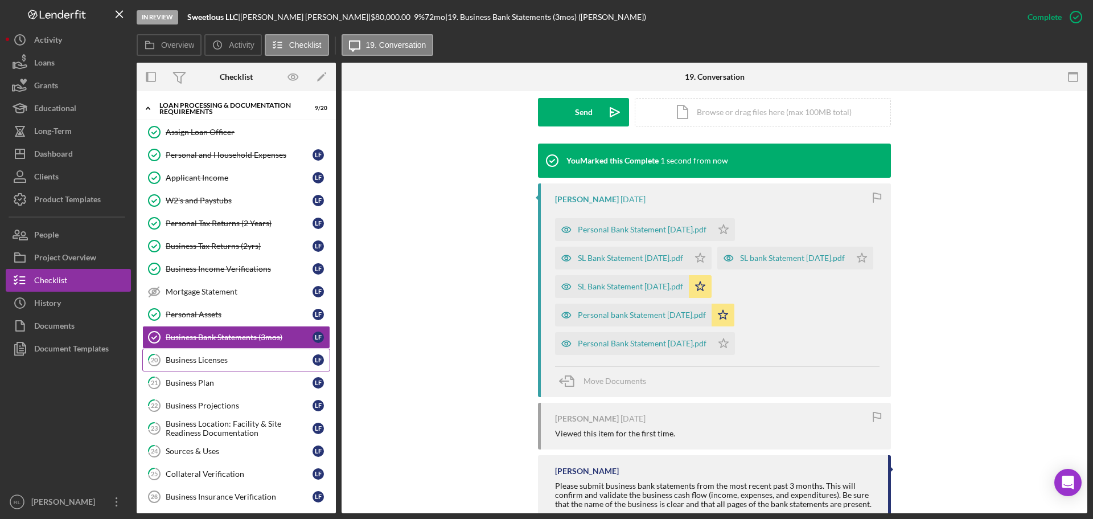
click at [232, 364] on div "Business Licenses" at bounding box center [239, 359] width 147 height 9
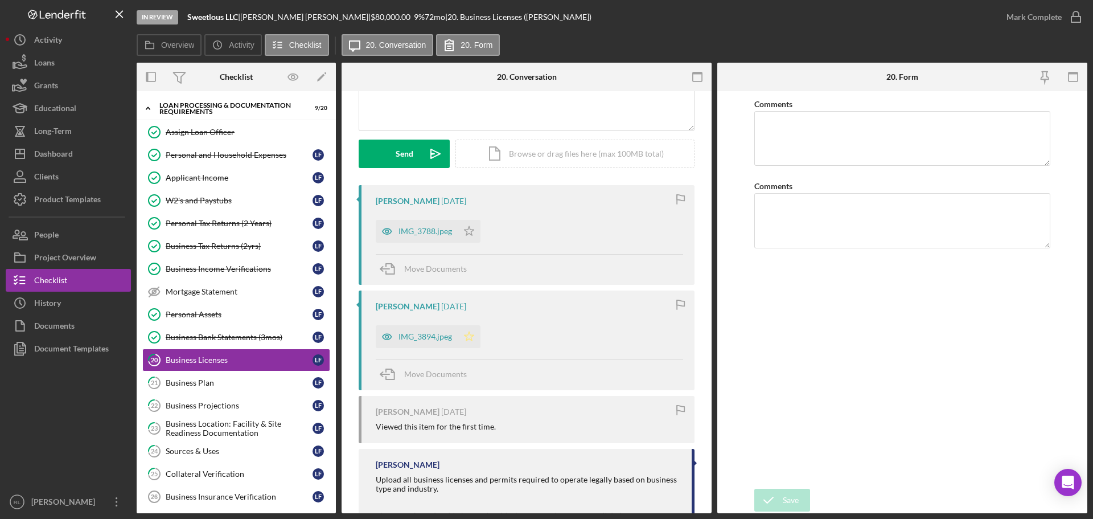
scroll to position [171, 0]
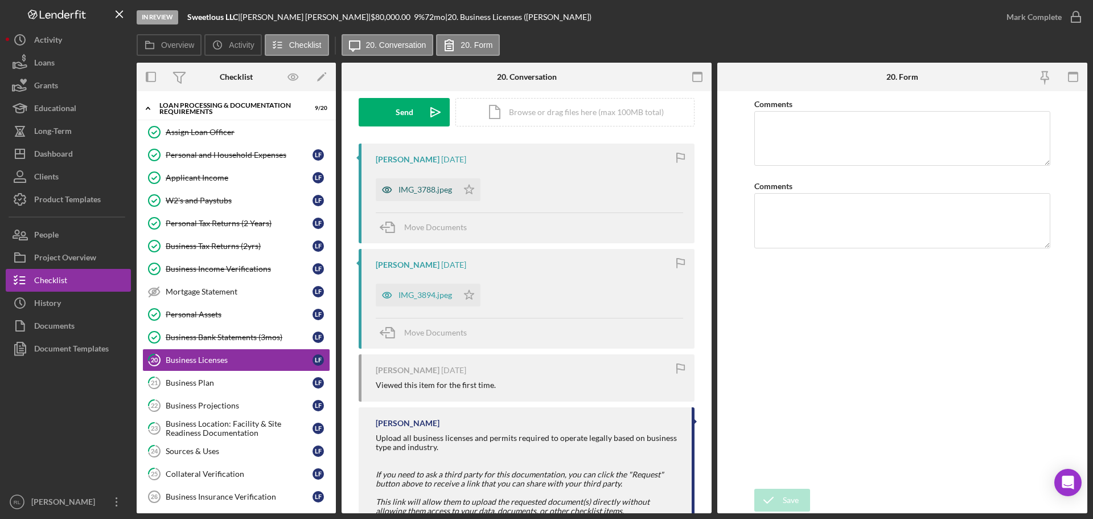
click at [414, 194] on div "IMG_3788.jpeg" at bounding box center [426, 189] width 54 height 9
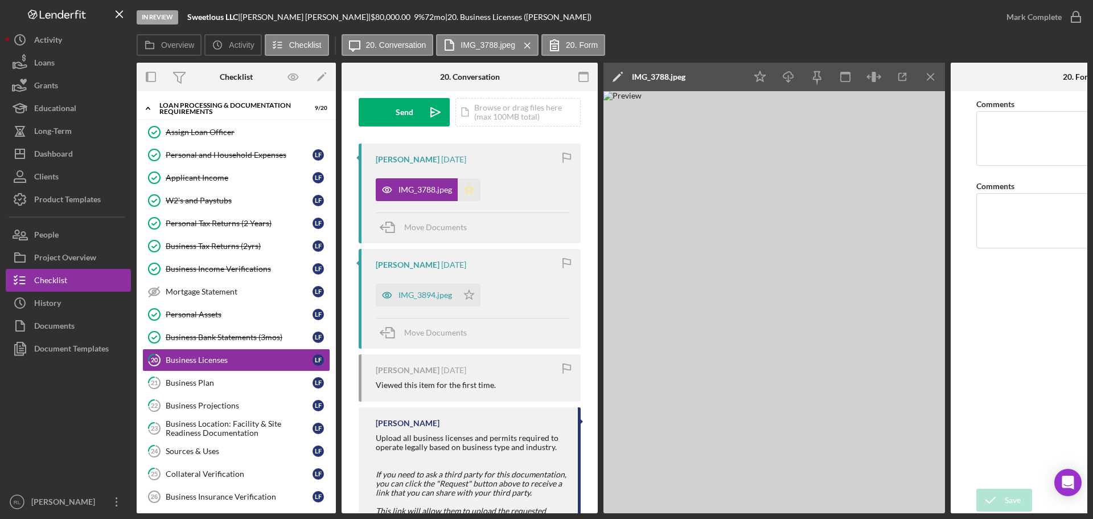
click at [469, 192] on icon "Icon/Star" at bounding box center [469, 189] width 23 height 23
click at [465, 295] on icon "Icon/Star" at bounding box center [469, 295] width 23 height 23
click at [614, 20] on div "Mark Complete" at bounding box center [1034, 17] width 55 height 23
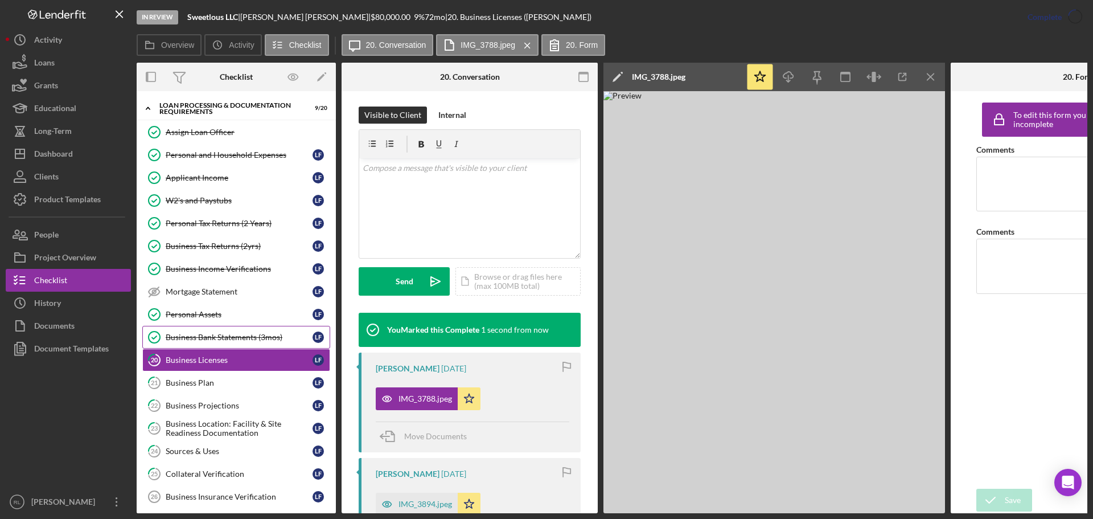
scroll to position [340, 0]
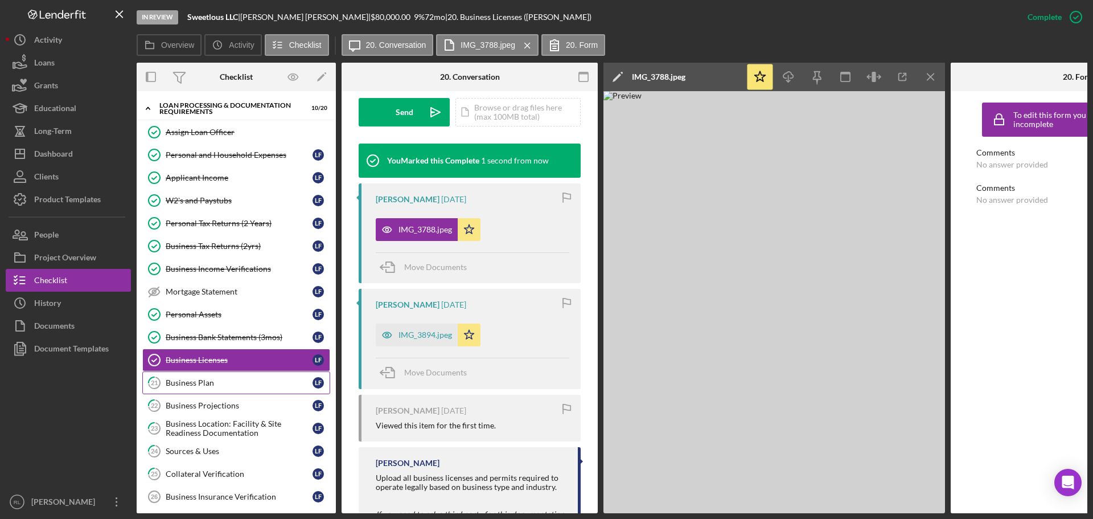
click at [229, 386] on div "Business Plan" at bounding box center [239, 382] width 147 height 9
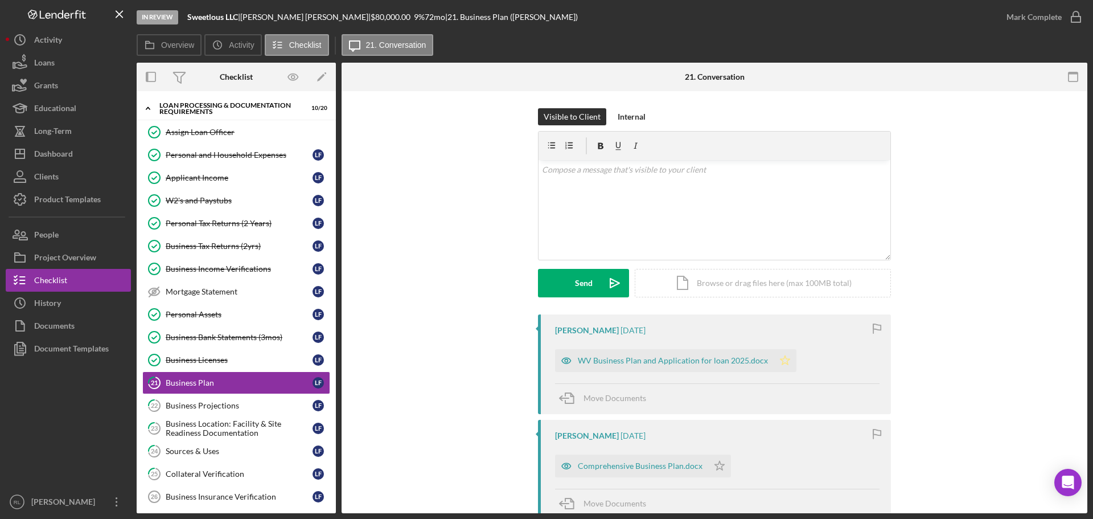
click at [614, 360] on polygon "button" at bounding box center [786, 359] width 10 height 9
click at [614, 468] on polygon "button" at bounding box center [720, 465] width 10 height 9
click at [614, 23] on div "Mark Complete" at bounding box center [1034, 17] width 55 height 23
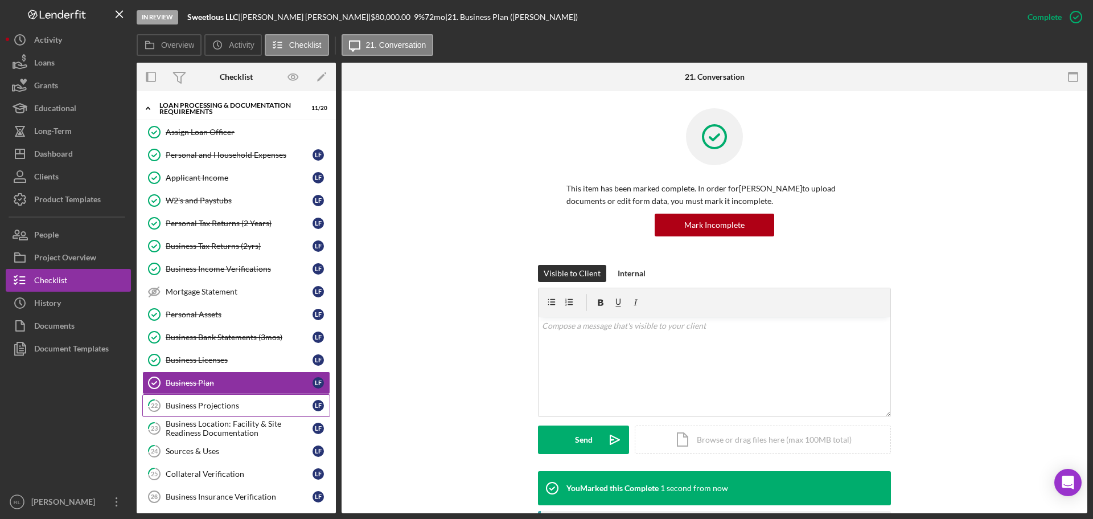
click at [219, 401] on div "Business Projections" at bounding box center [239, 405] width 147 height 9
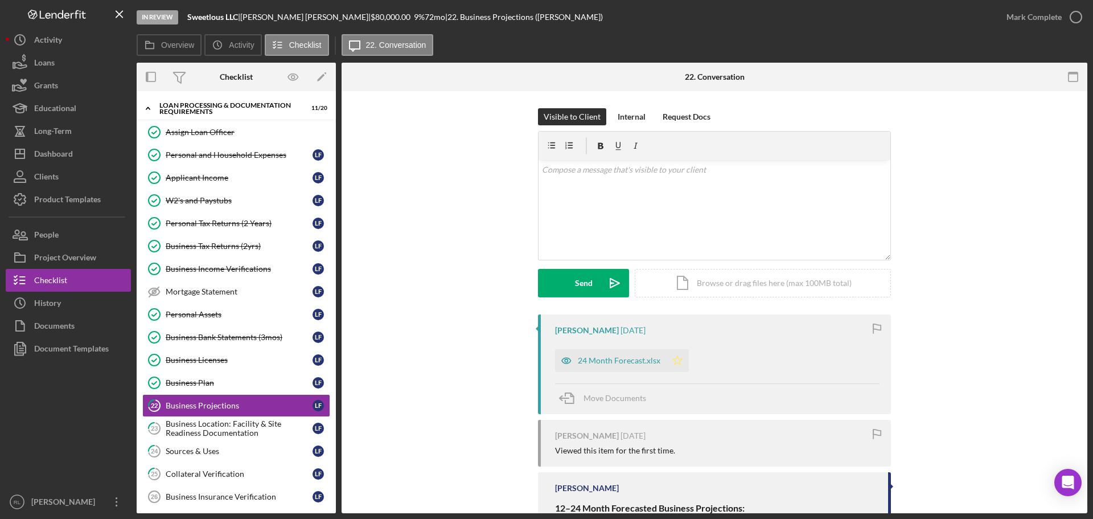
click at [614, 362] on icon "Icon/Star" at bounding box center [677, 360] width 23 height 23
click at [614, 19] on div "Mark Complete" at bounding box center [1034, 17] width 55 height 23
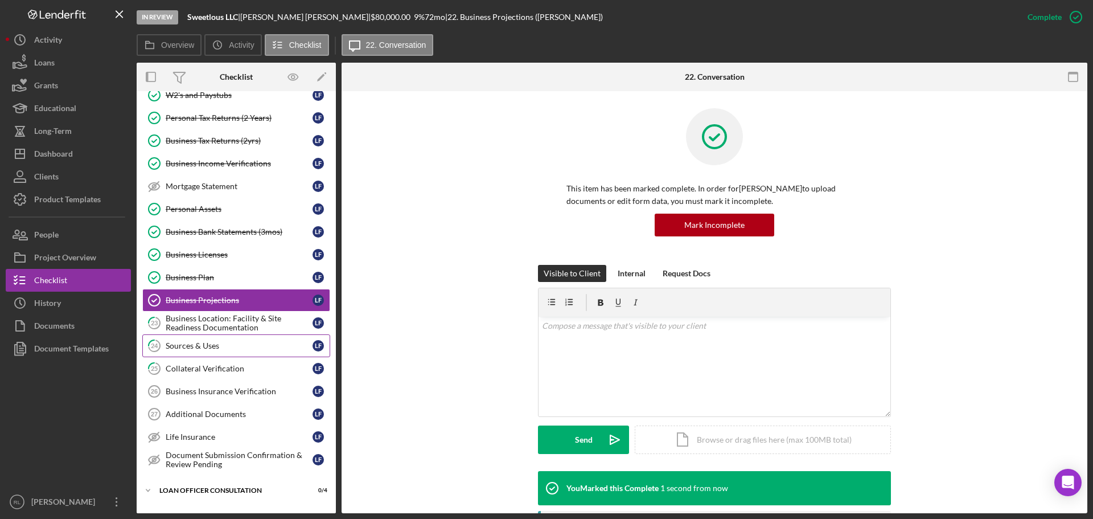
scroll to position [399, 0]
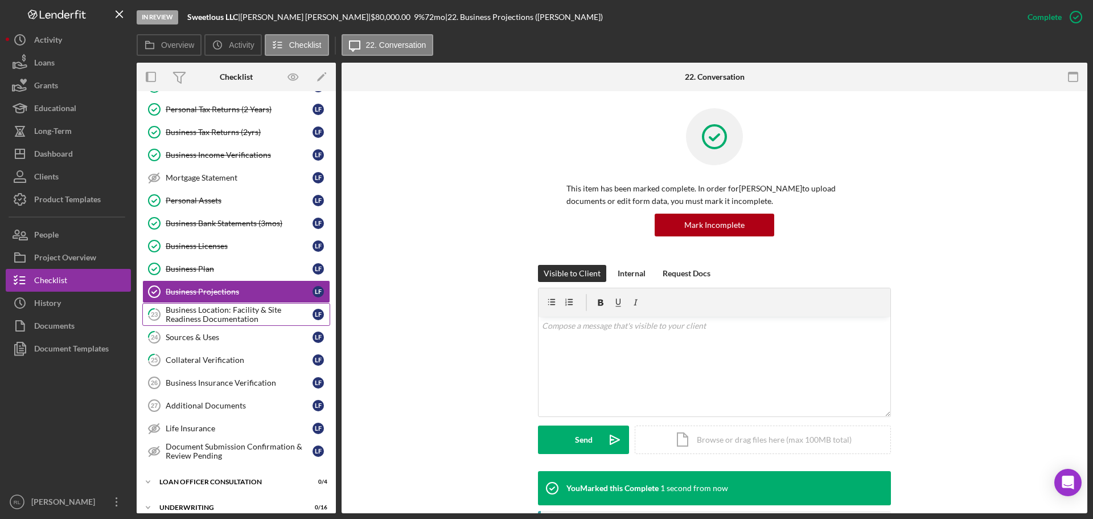
click at [246, 315] on div "Business Location: Facility & Site Readiness Documentation" at bounding box center [239, 314] width 147 height 18
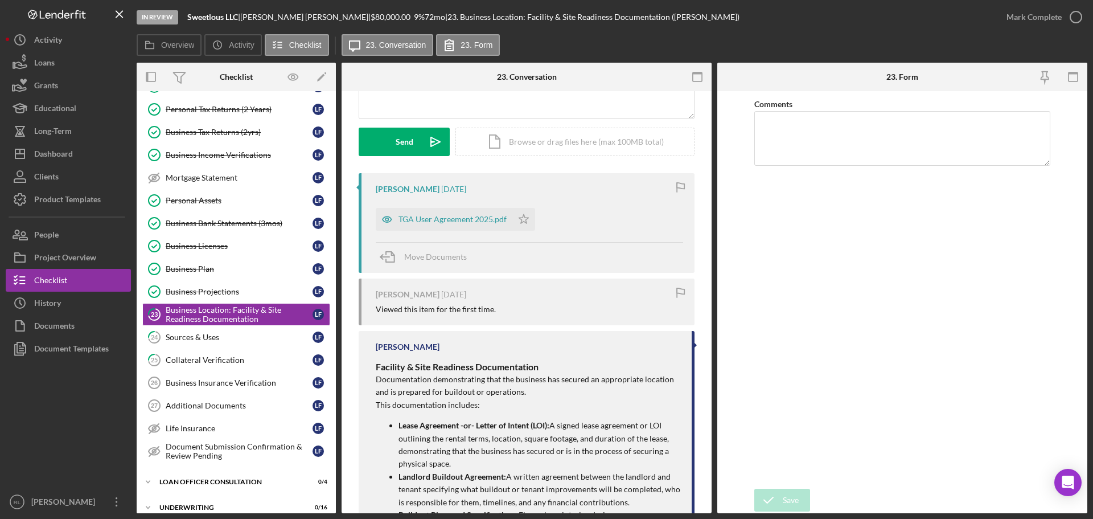
scroll to position [114, 0]
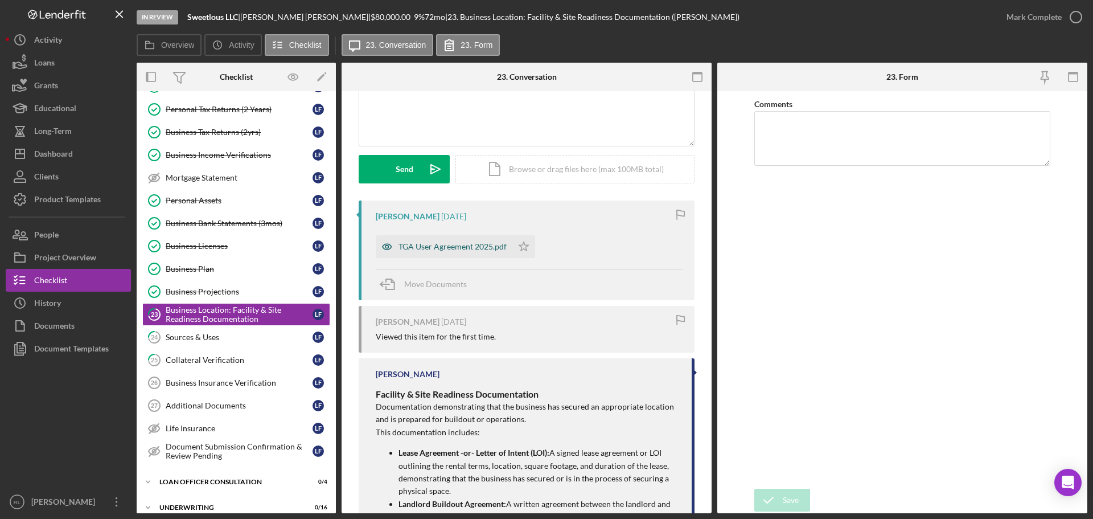
click at [445, 247] on div "TGA User Agreement 2025.pdf" at bounding box center [453, 246] width 108 height 9
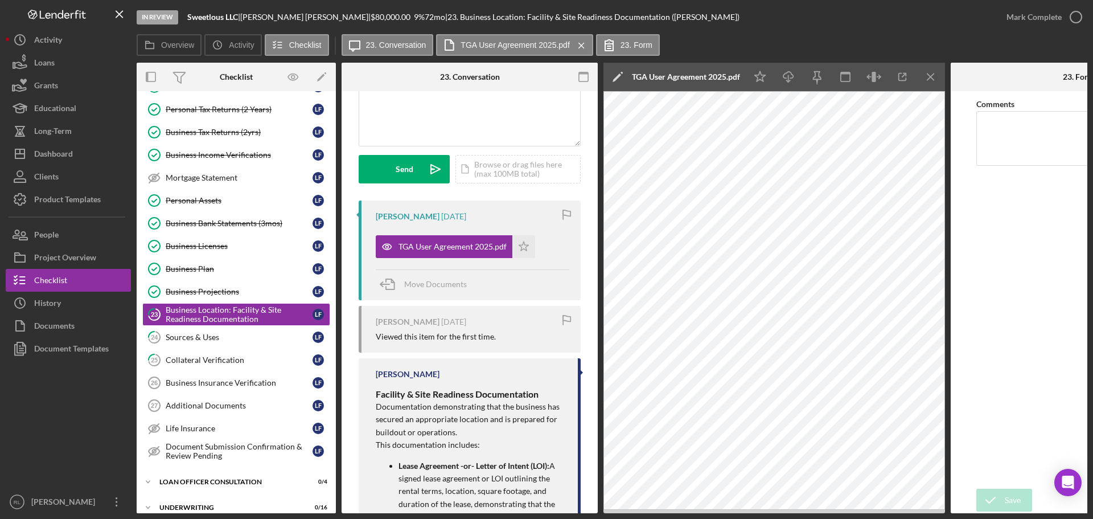
drag, startPoint x: 934, startPoint y: 74, endPoint x: 921, endPoint y: 76, distance: 13.2
click at [614, 74] on line "button" at bounding box center [931, 76] width 6 height 6
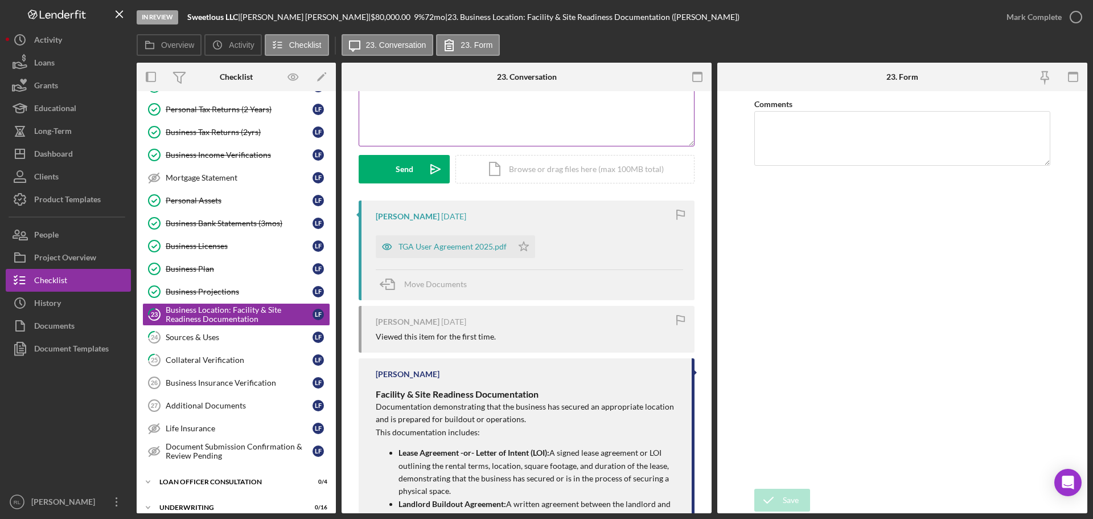
click at [548, 121] on div "v Color teal Color pink Remove color Add row above Add row below Add column bef…" at bounding box center [526, 96] width 335 height 100
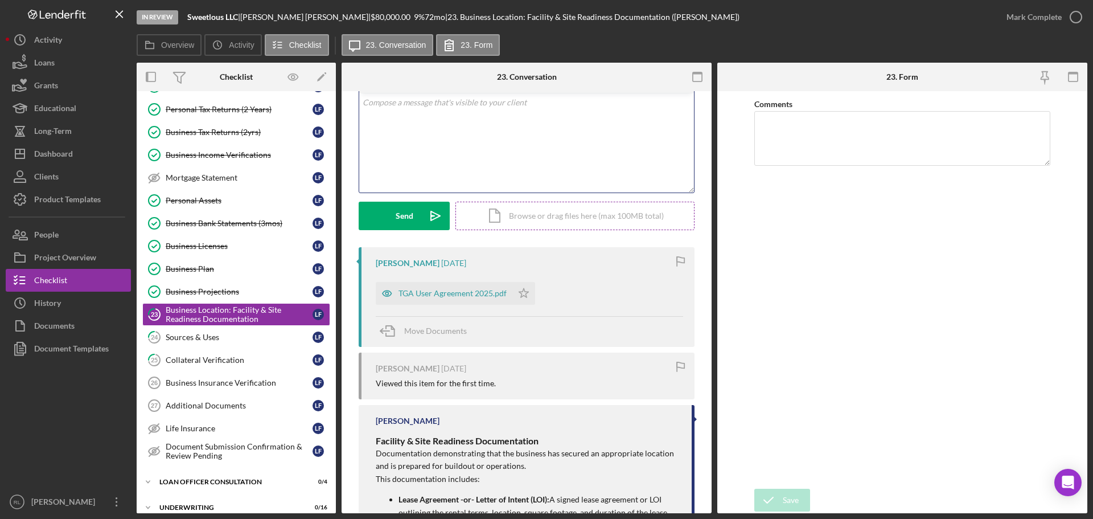
scroll to position [0, 0]
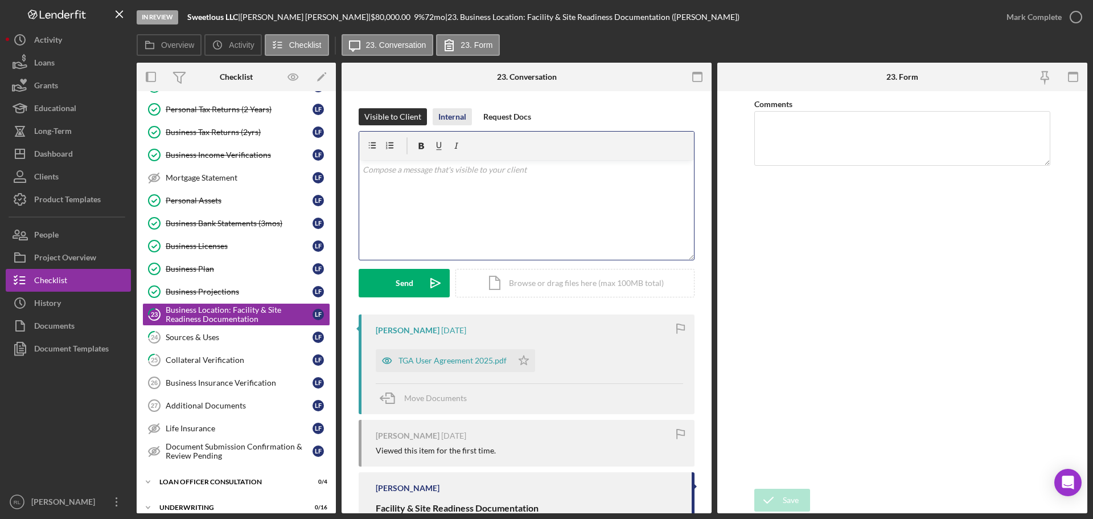
click at [448, 116] on div "Internal" at bounding box center [452, 116] width 28 height 17
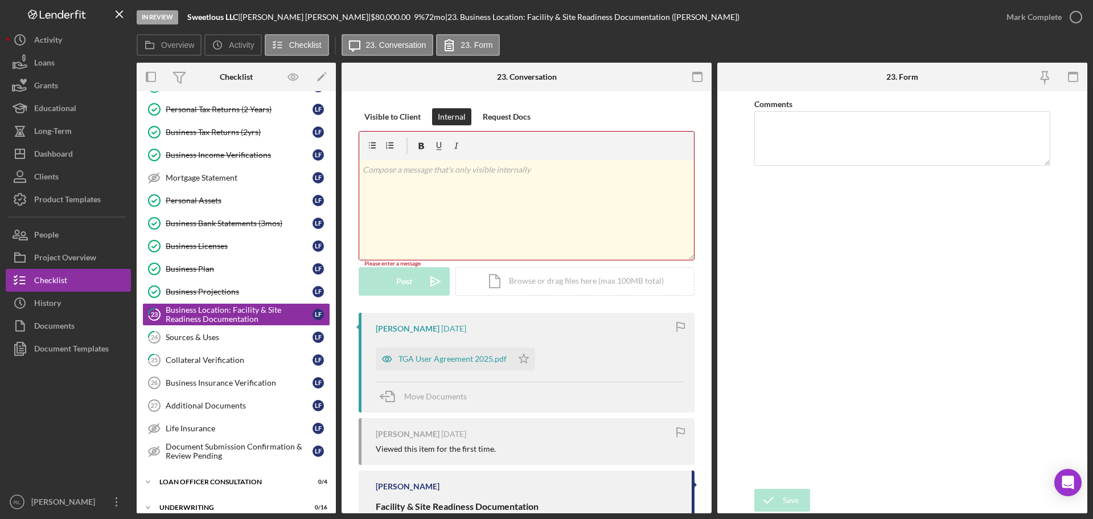
click at [428, 190] on div "v Color teal Color pink Remove color Add row above Add row below Add column bef…" at bounding box center [526, 210] width 335 height 100
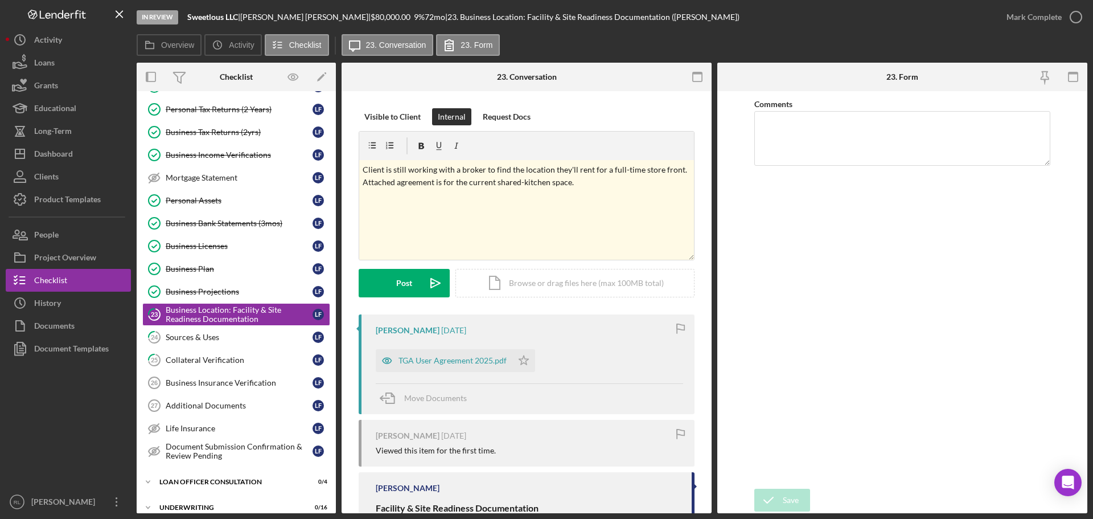
click at [413, 297] on div "Visible to Client Internal Request Docs v Color teal Color pink Remove color Ad…" at bounding box center [527, 211] width 336 height 206
click at [408, 297] on div "Post" at bounding box center [404, 283] width 16 height 28
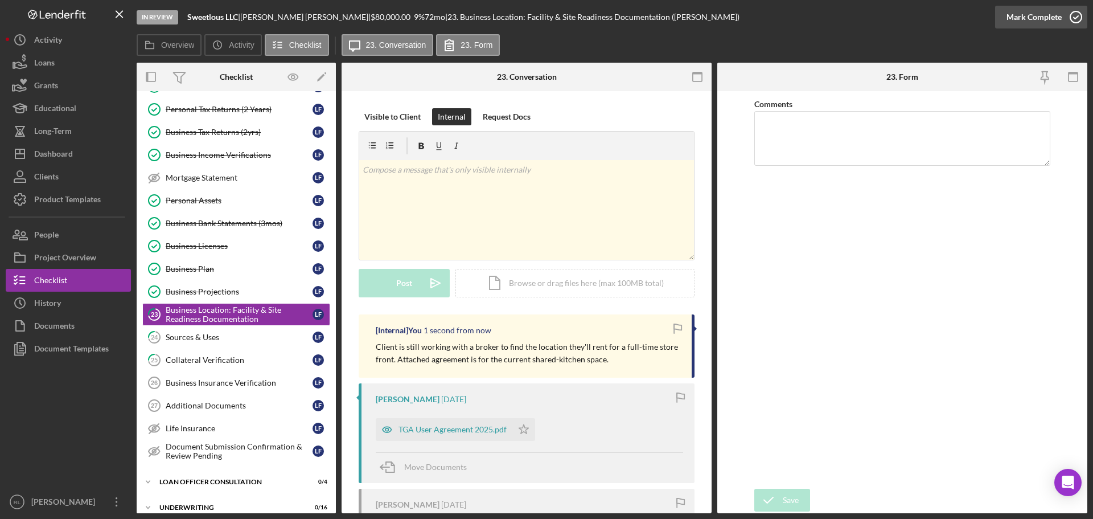
click at [614, 17] on div "Mark Complete" at bounding box center [1034, 17] width 55 height 23
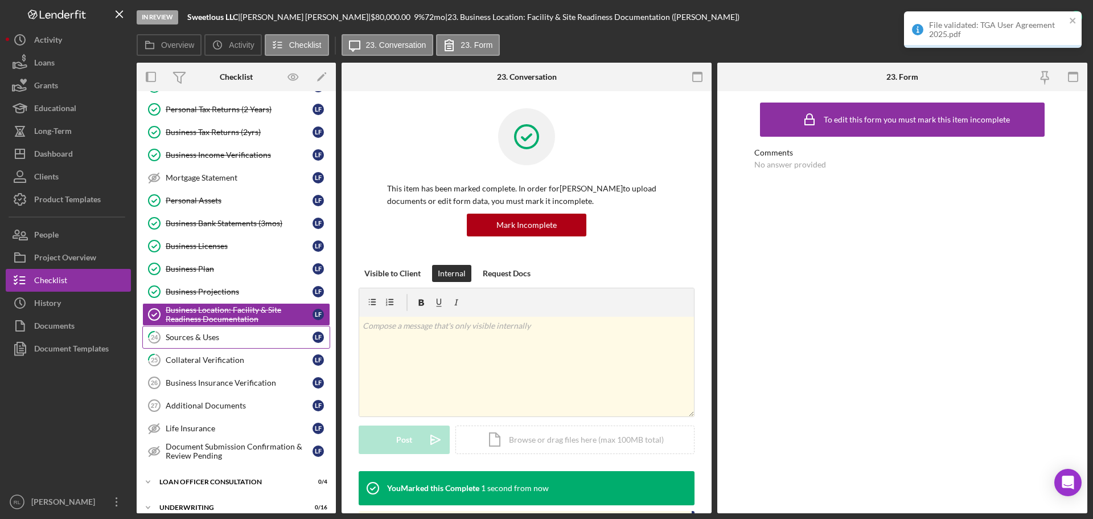
click at [212, 342] on div "Sources & Uses" at bounding box center [239, 337] width 147 height 9
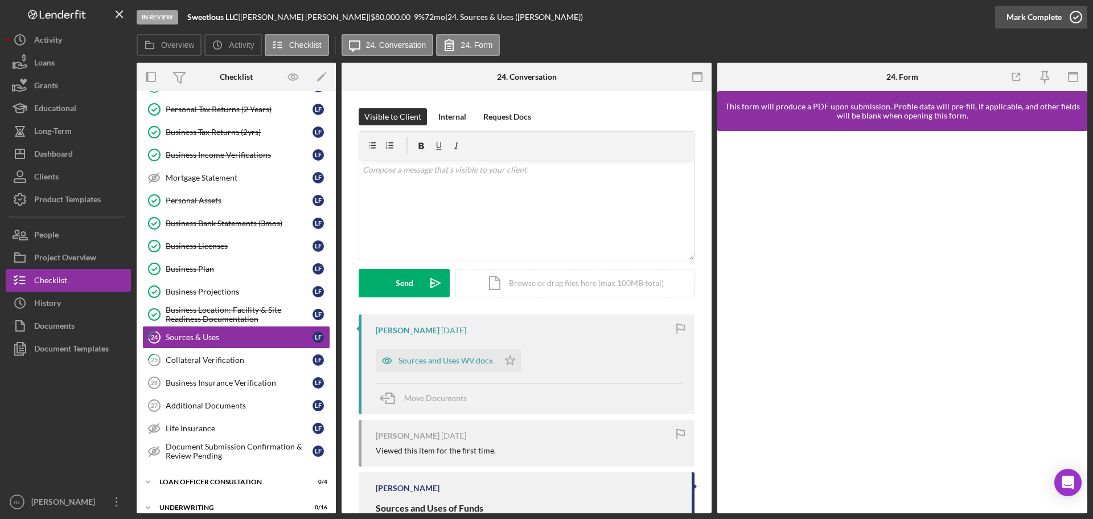
click at [614, 19] on div "Mark Complete" at bounding box center [1034, 17] width 55 height 23
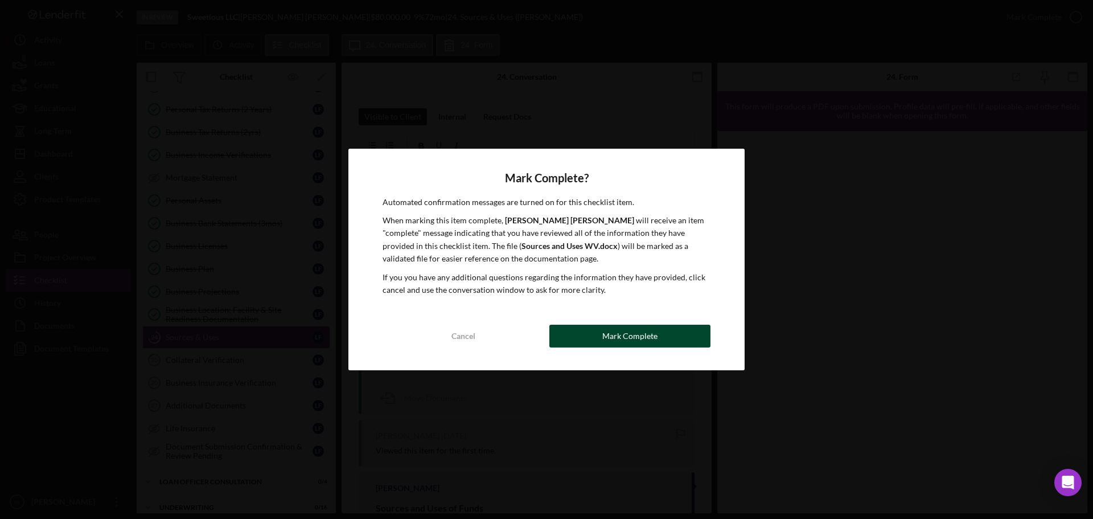
click at [592, 340] on button "Mark Complete" at bounding box center [630, 336] width 161 height 23
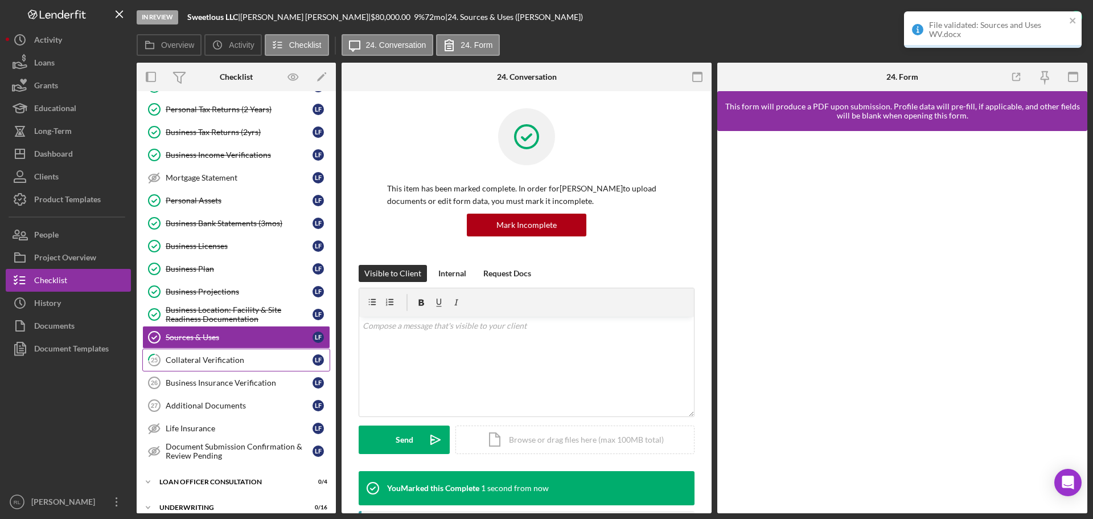
click at [224, 358] on div "Collateral Verification" at bounding box center [239, 359] width 147 height 9
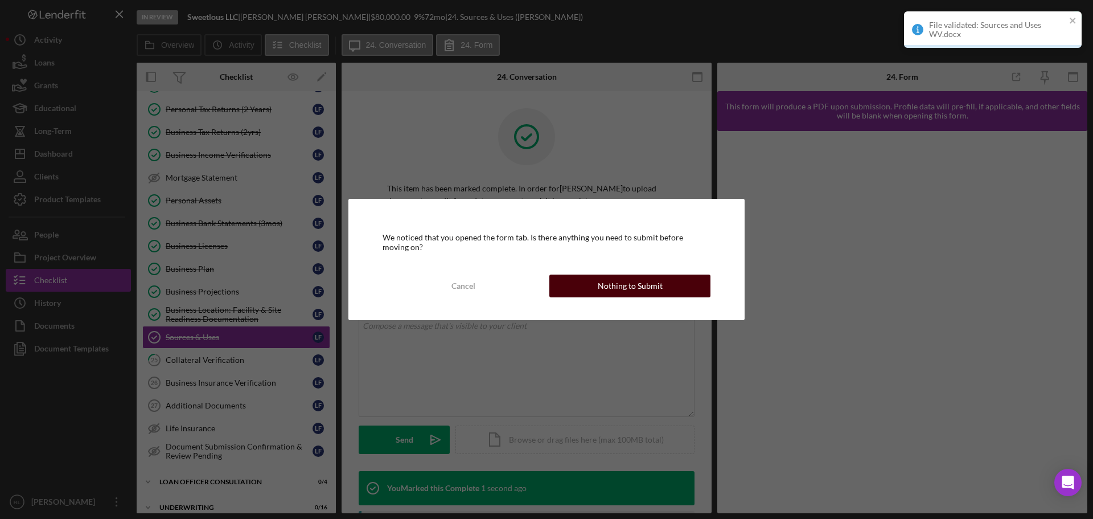
click at [614, 290] on div "Nothing to Submit" at bounding box center [630, 285] width 65 height 23
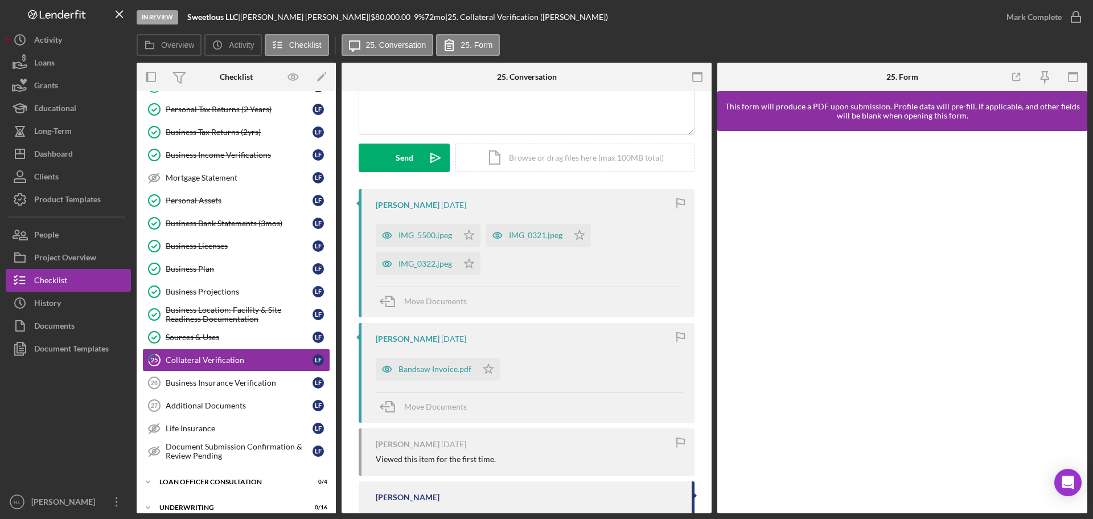
scroll to position [114, 0]
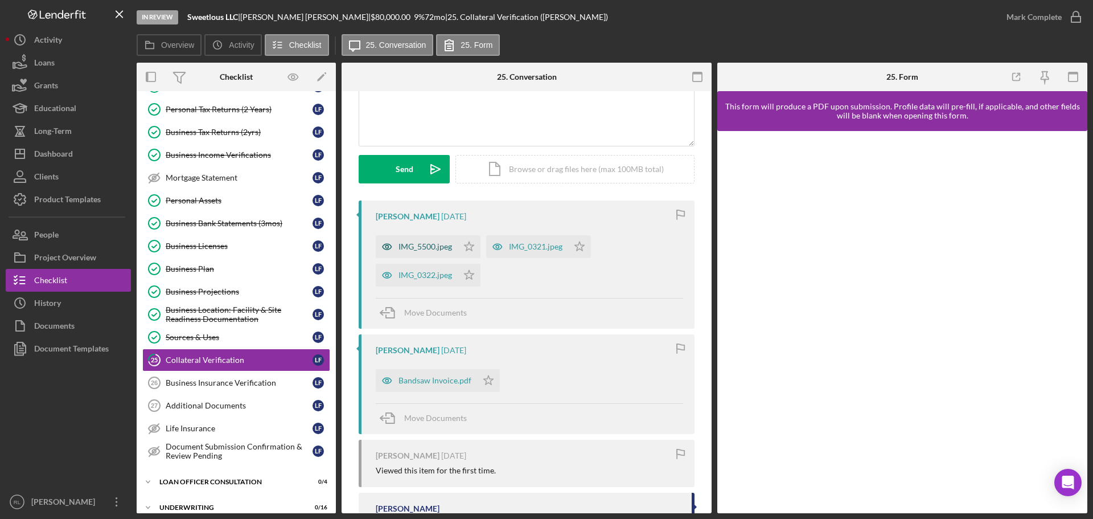
click at [417, 253] on div "IMG_5500.jpeg" at bounding box center [417, 246] width 82 height 23
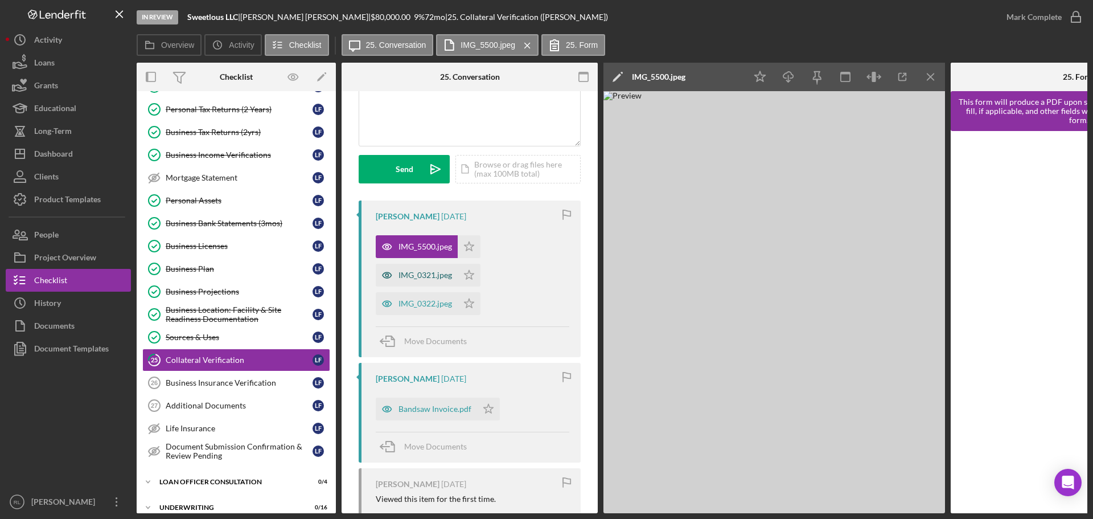
click at [420, 268] on div "IMG_0321.jpeg" at bounding box center [417, 275] width 82 height 23
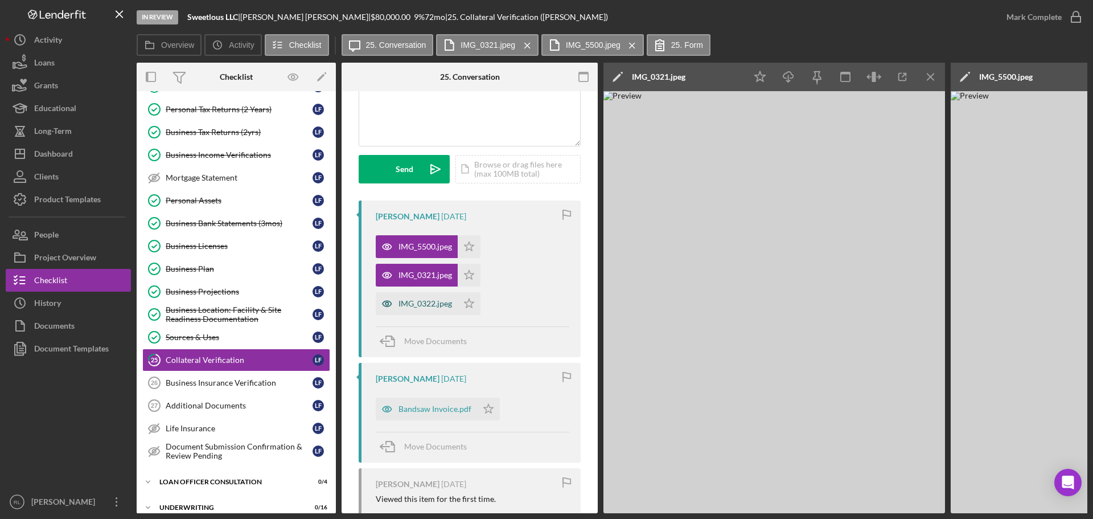
click at [429, 296] on div "IMG_0322.jpeg" at bounding box center [417, 303] width 82 height 23
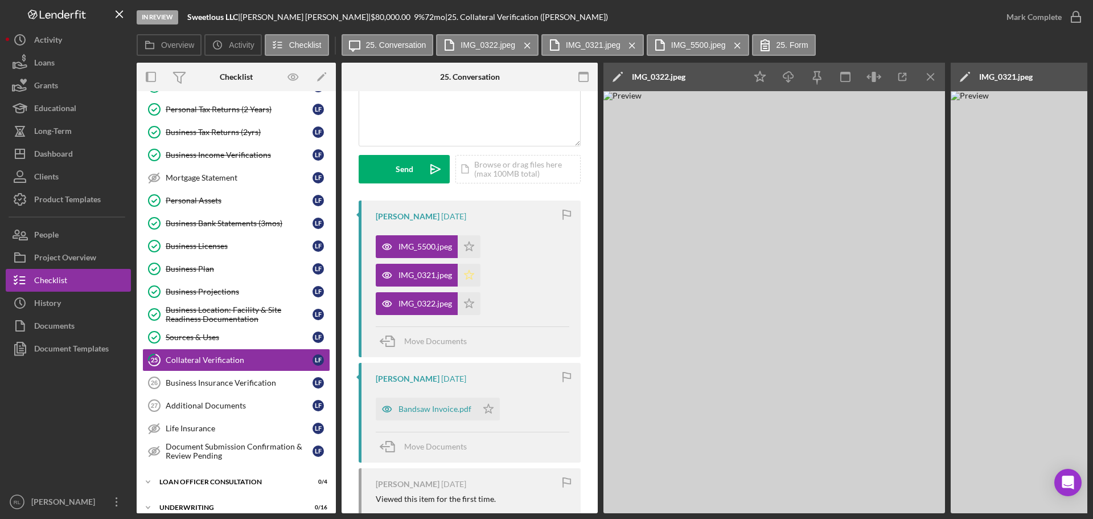
click at [466, 277] on icon "Icon/Star" at bounding box center [469, 275] width 23 height 23
click at [468, 251] on polygon "button" at bounding box center [470, 245] width 10 height 9
click at [486, 404] on icon "Icon/Star" at bounding box center [488, 408] width 23 height 23
click at [614, 24] on div "Mark Complete" at bounding box center [1034, 17] width 55 height 23
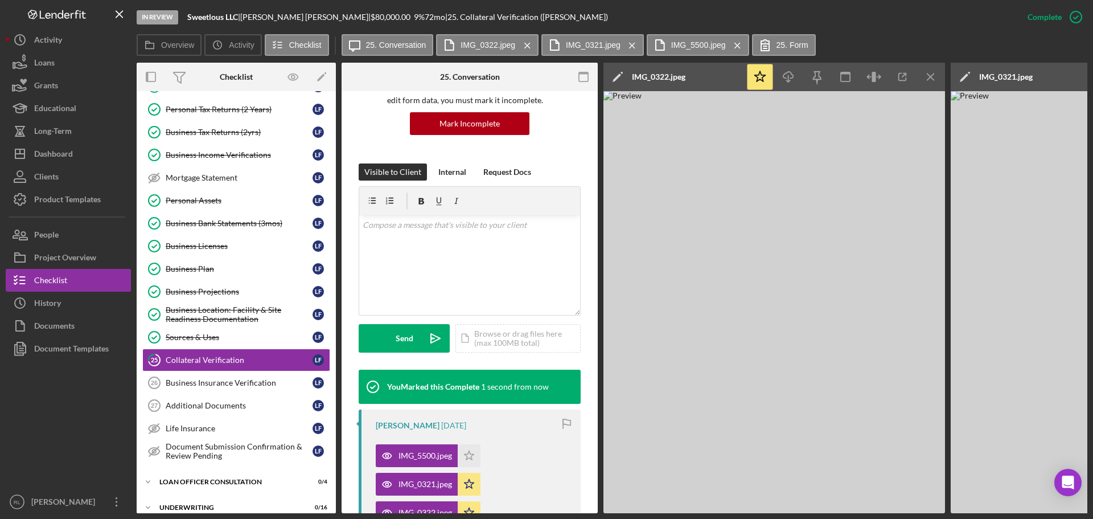
scroll to position [283, 0]
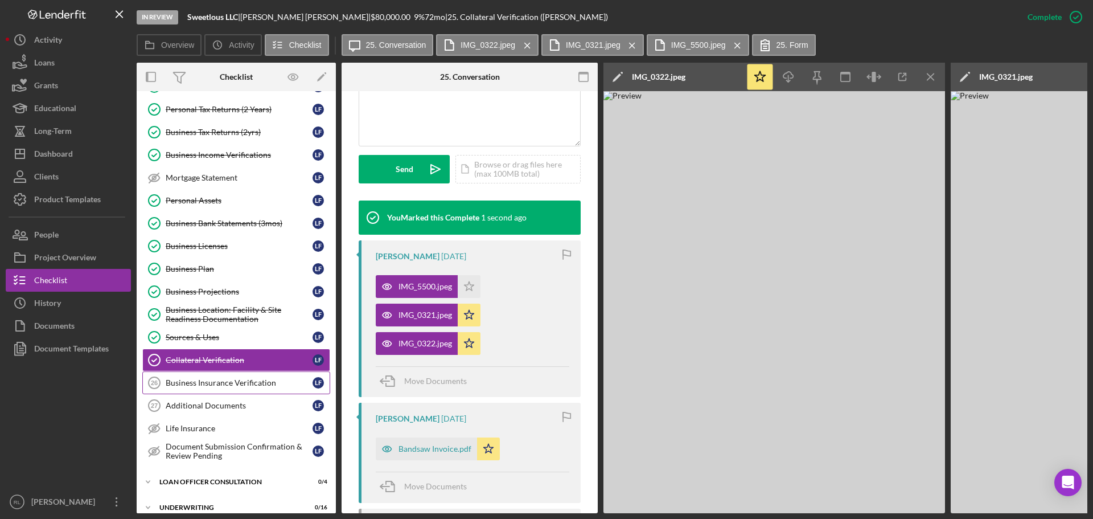
click at [231, 386] on div "Business Insurance Verification" at bounding box center [239, 382] width 147 height 9
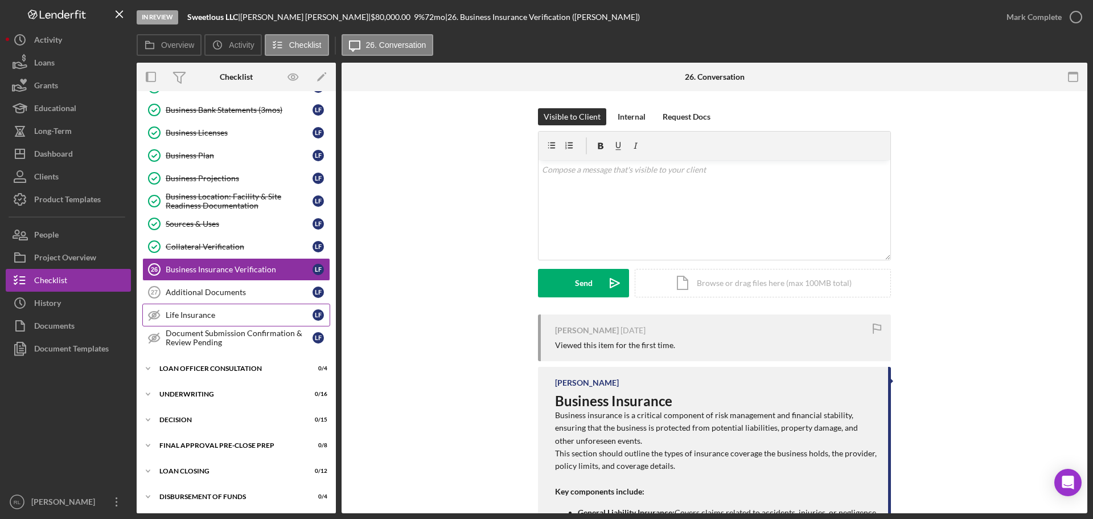
scroll to position [512, 0]
click at [219, 298] on link "Additional Documents 27 Additional Documents L F" at bounding box center [236, 291] width 188 height 23
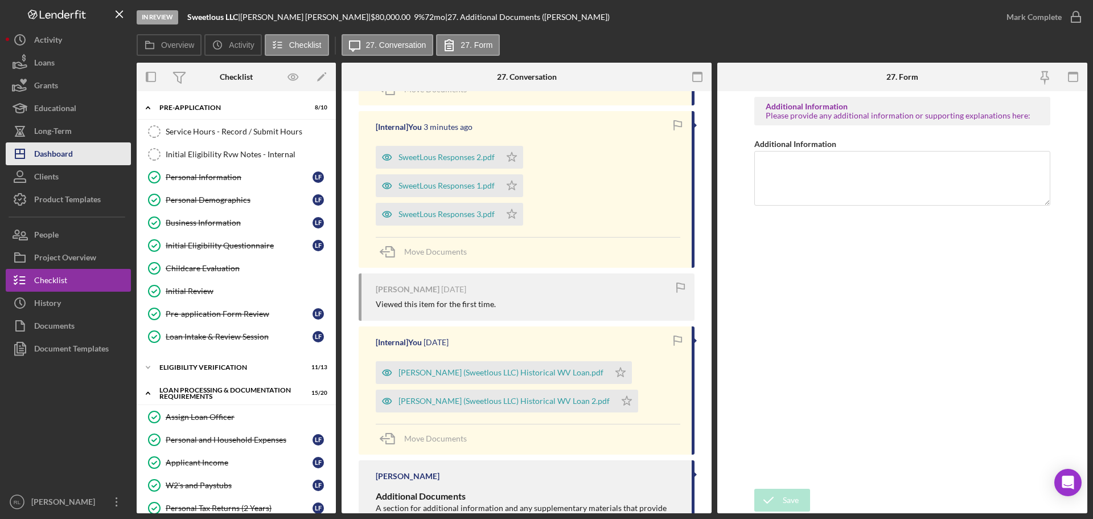
click at [75, 149] on button "Icon/Dashboard Dashboard" at bounding box center [68, 153] width 125 height 23
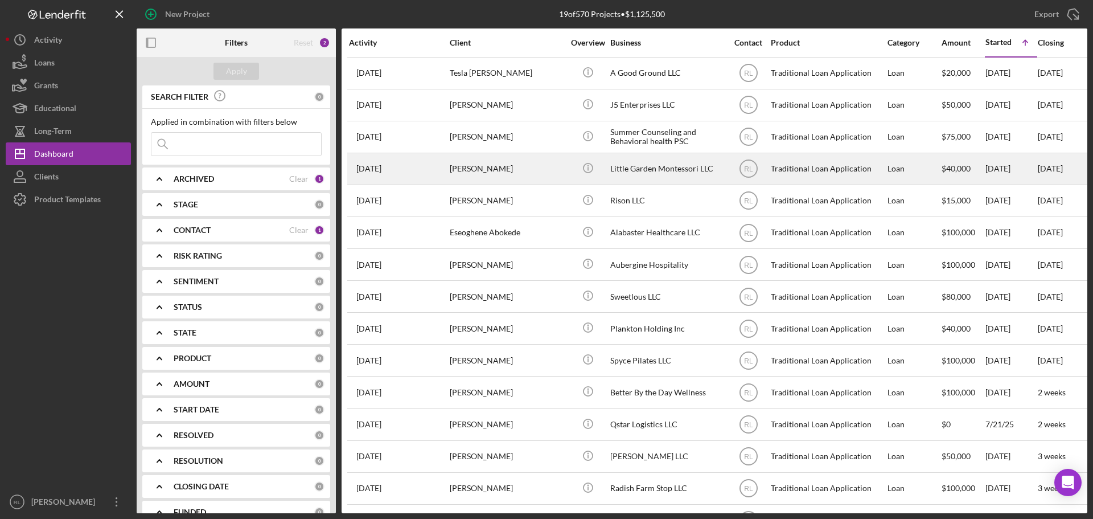
click at [545, 177] on div "[PERSON_NAME]" at bounding box center [507, 169] width 114 height 30
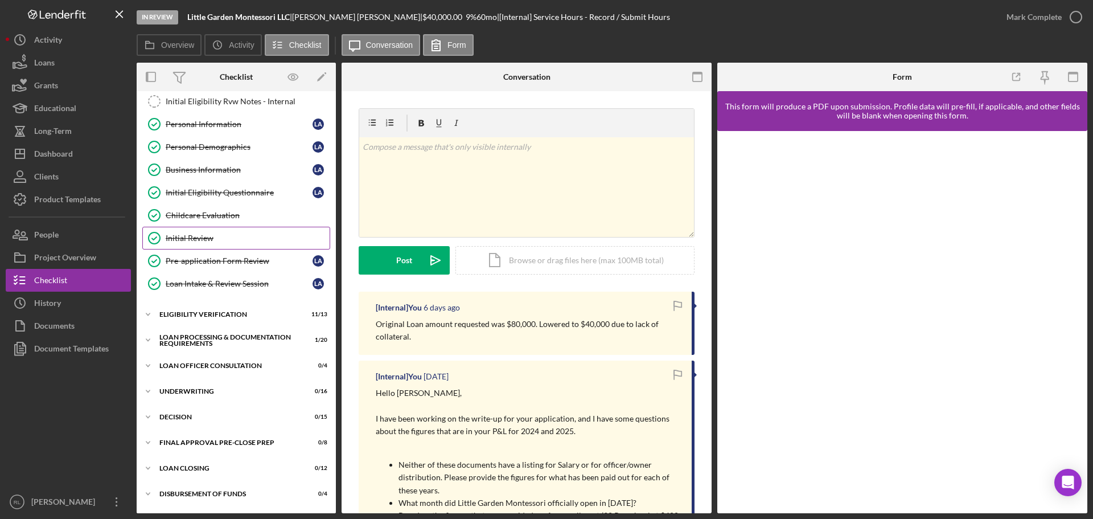
scroll to position [128, 0]
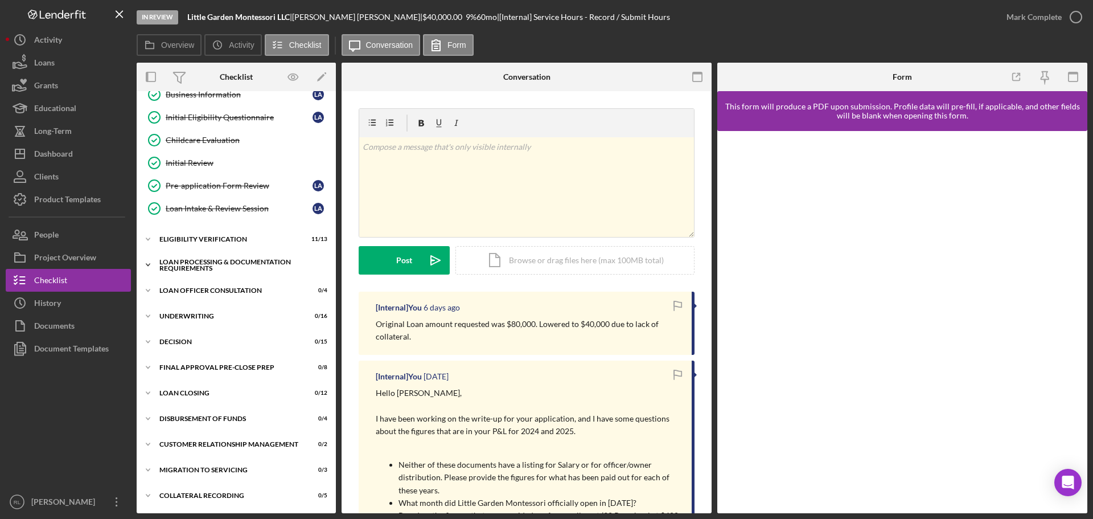
click at [202, 267] on div "Loan Processing & Documentation Requirements" at bounding box center [240, 265] width 162 height 13
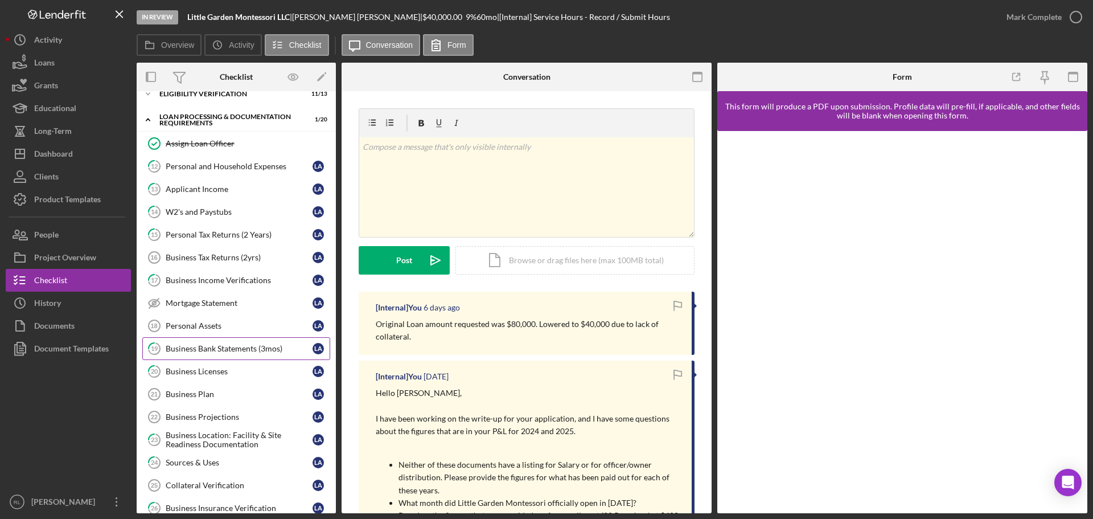
scroll to position [299, 0]
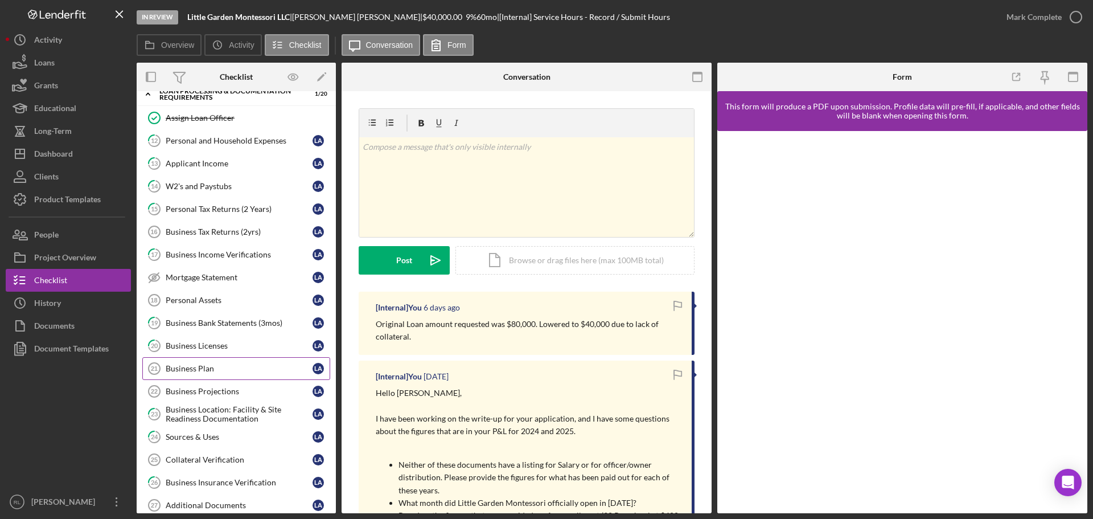
click at [208, 362] on link "Business Plan 21 Business Plan L A" at bounding box center [236, 368] width 188 height 23
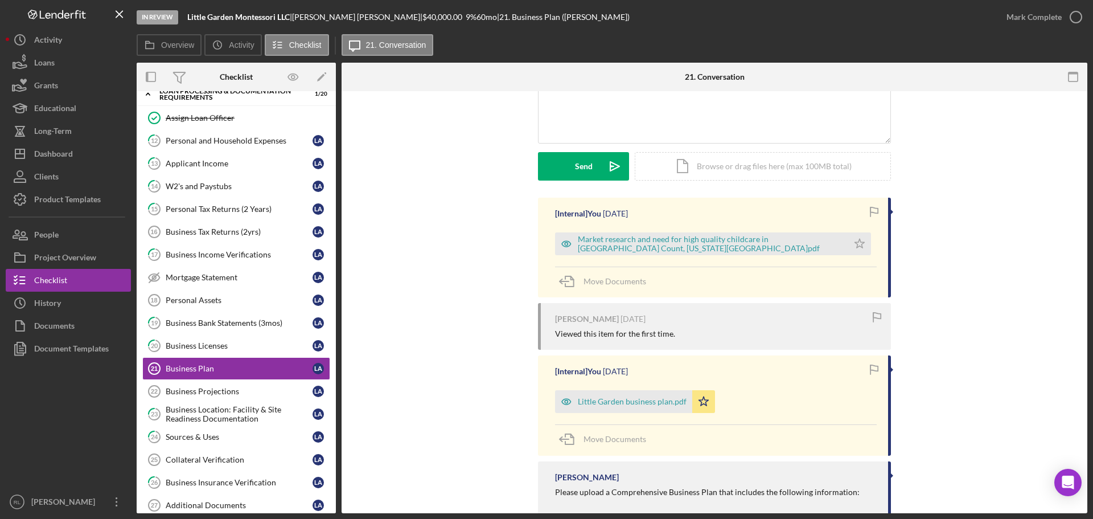
scroll to position [228, 0]
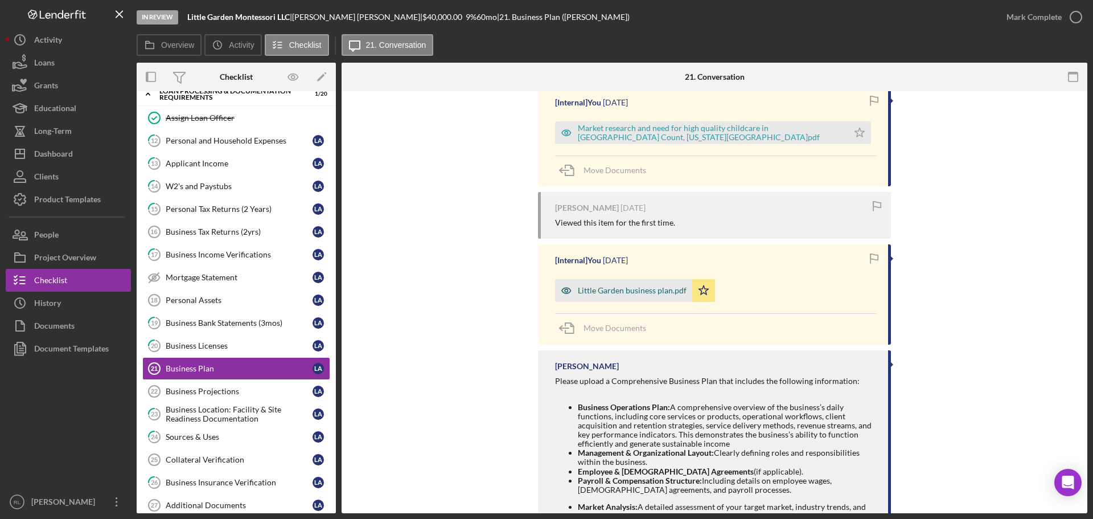
click at [614, 289] on div "Little Garden business plan.pdf" at bounding box center [632, 290] width 109 height 9
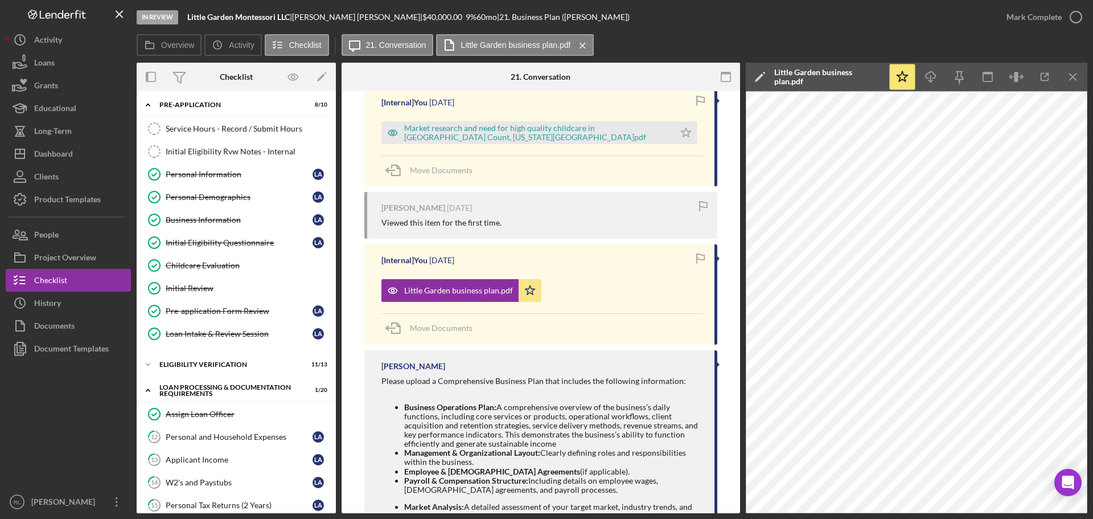
scroll to position [0, 0]
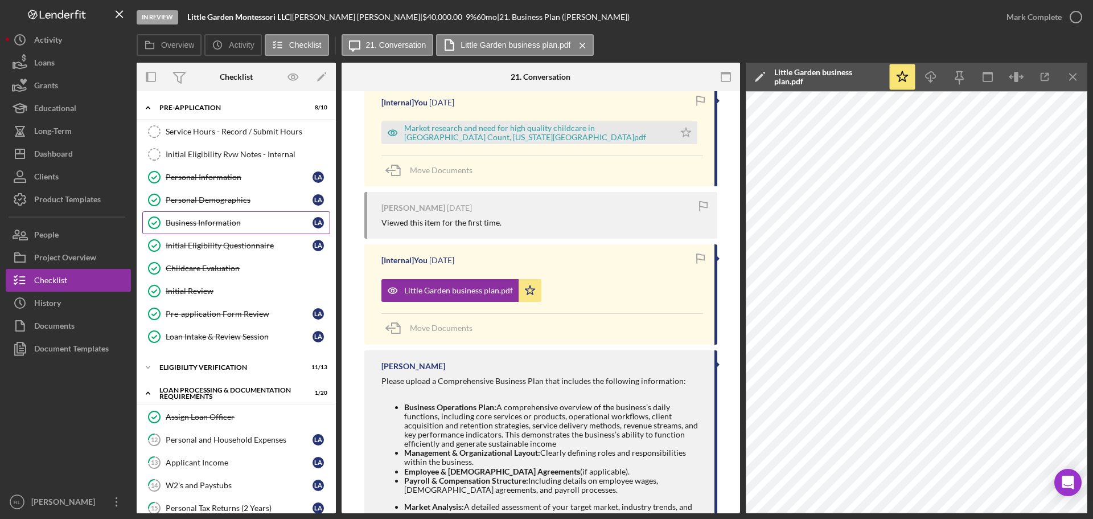
click at [222, 221] on div "Business Information" at bounding box center [239, 222] width 147 height 9
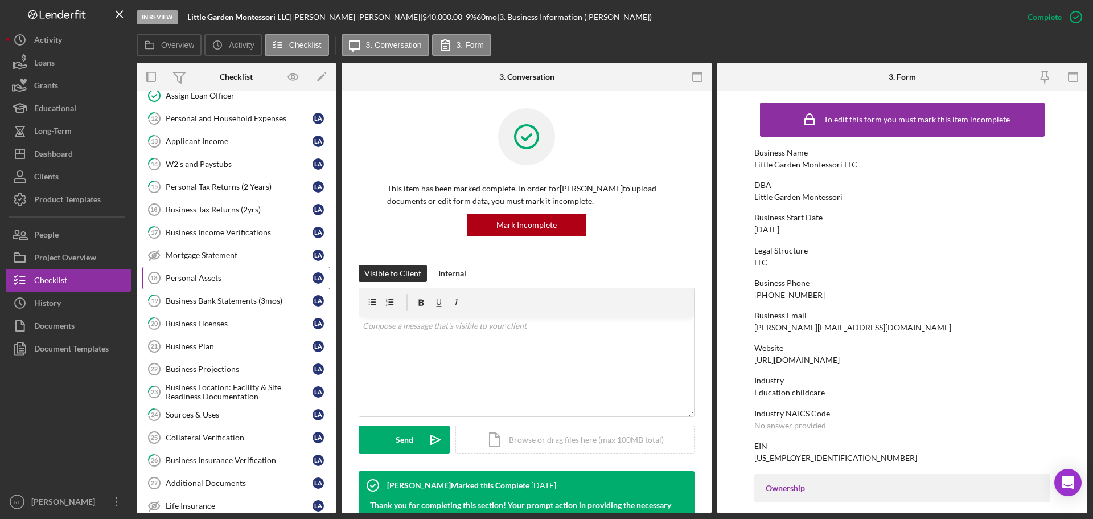
scroll to position [342, 0]
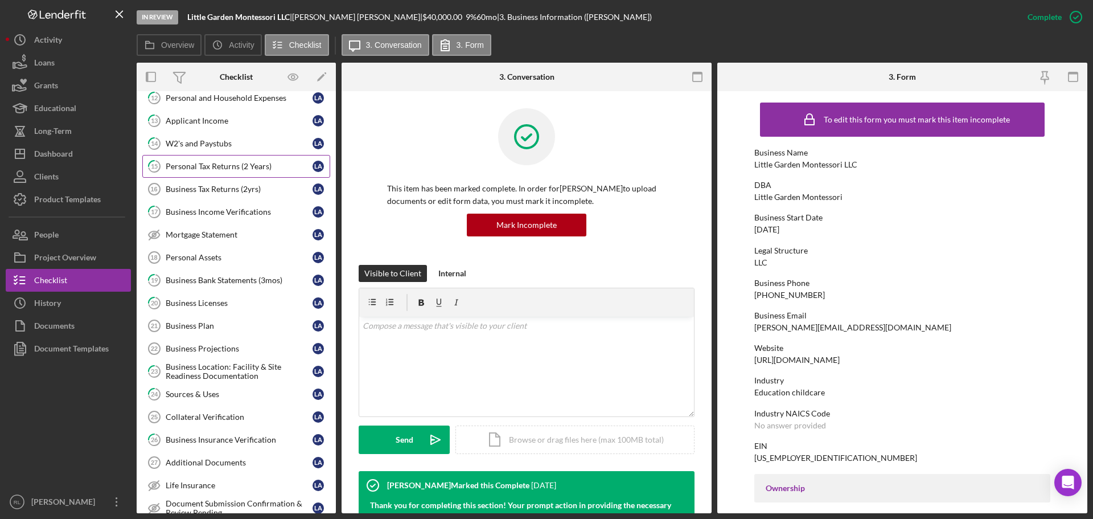
click at [240, 173] on link "15 Personal Tax Returns (2 Years) L A" at bounding box center [236, 166] width 188 height 23
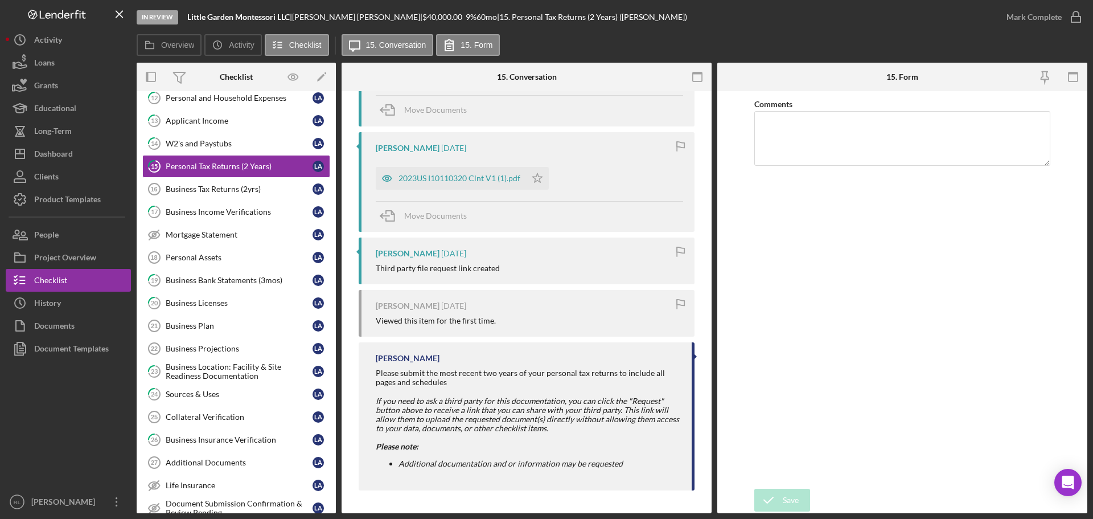
scroll to position [186, 0]
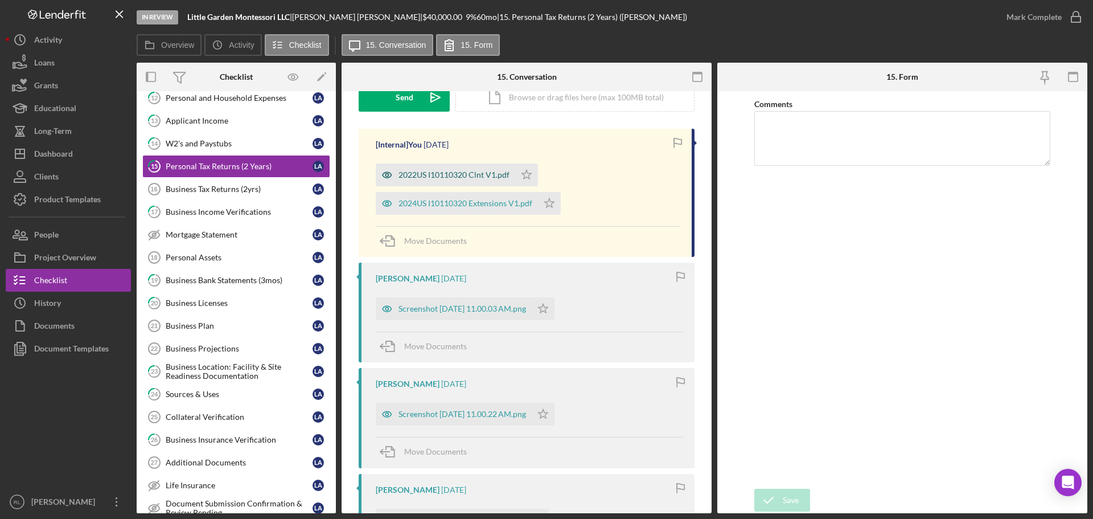
click at [448, 178] on div "2022US I10110320 Clnt V1.pdf" at bounding box center [454, 174] width 111 height 9
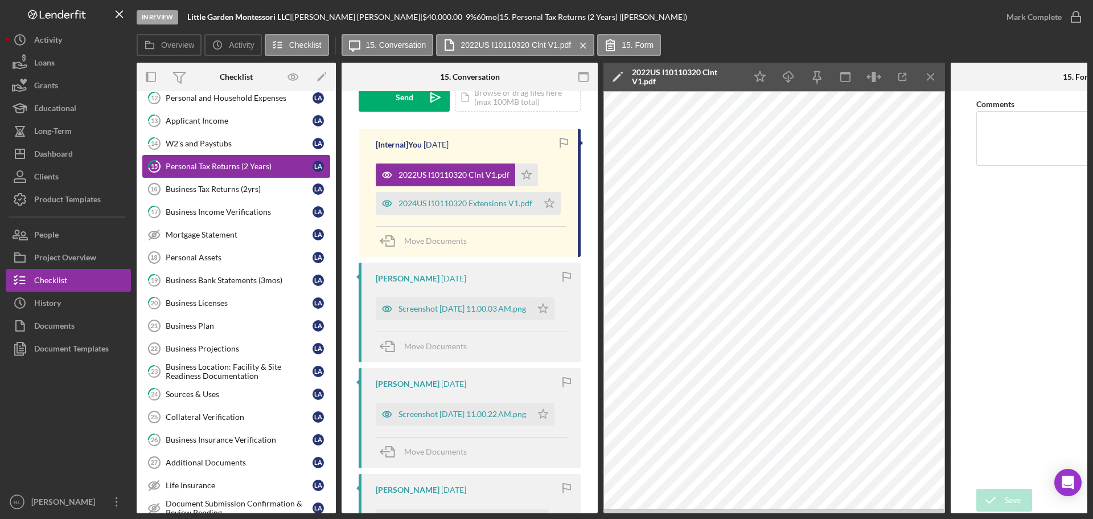
drag, startPoint x: 246, startPoint y: 196, endPoint x: 251, endPoint y: 177, distance: 20.6
click at [246, 196] on link "Business Tax Returns (2yrs) 16 Business Tax Returns (2yrs) L A" at bounding box center [236, 189] width 188 height 23
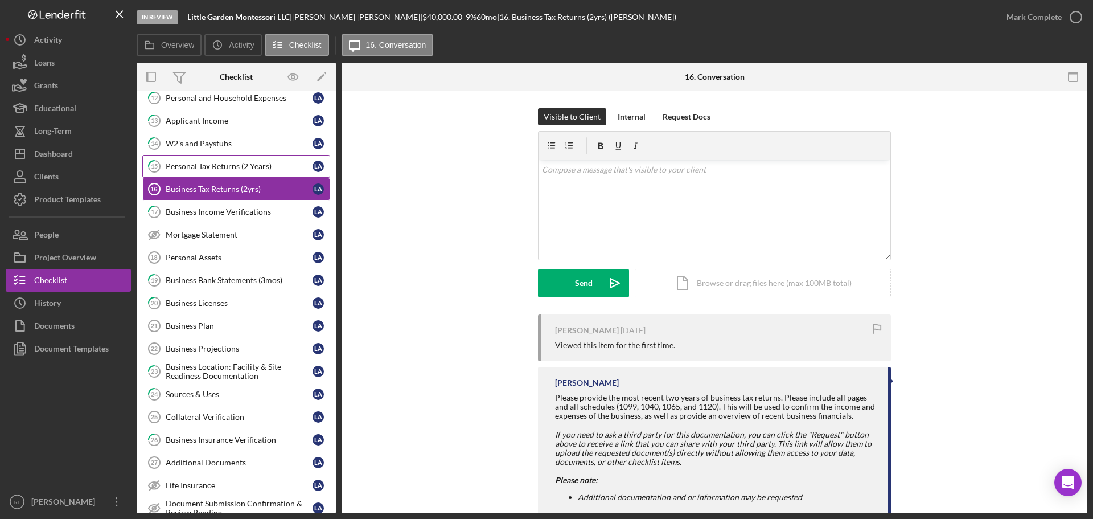
click at [247, 169] on div "Personal Tax Returns (2 Years)" at bounding box center [239, 166] width 147 height 9
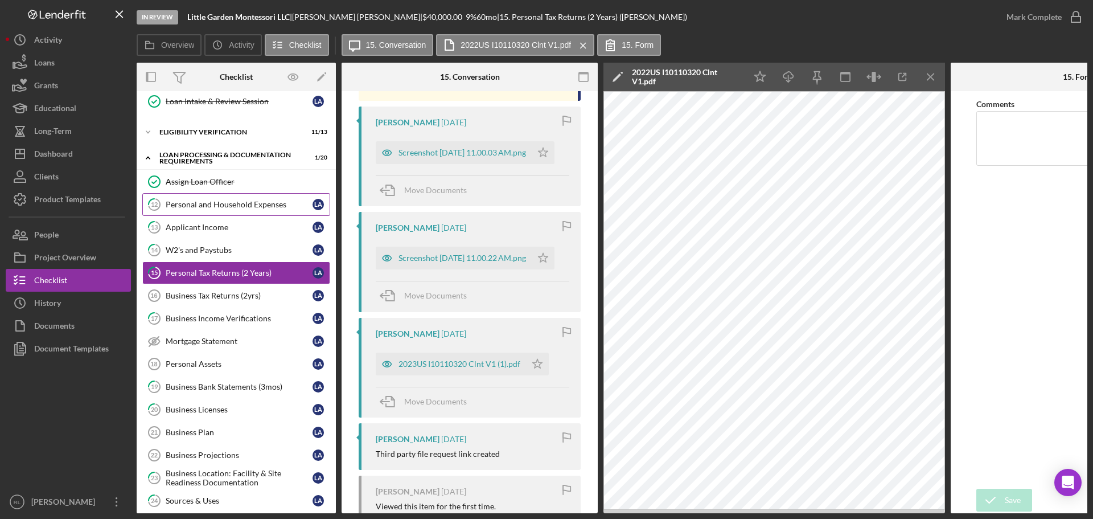
scroll to position [285, 0]
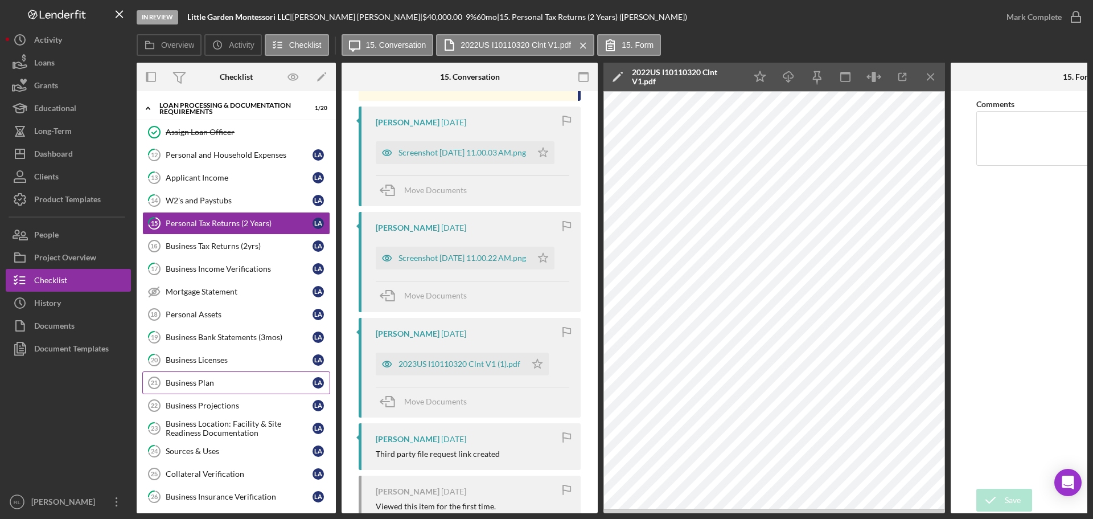
click at [216, 381] on div "Business Plan" at bounding box center [239, 382] width 147 height 9
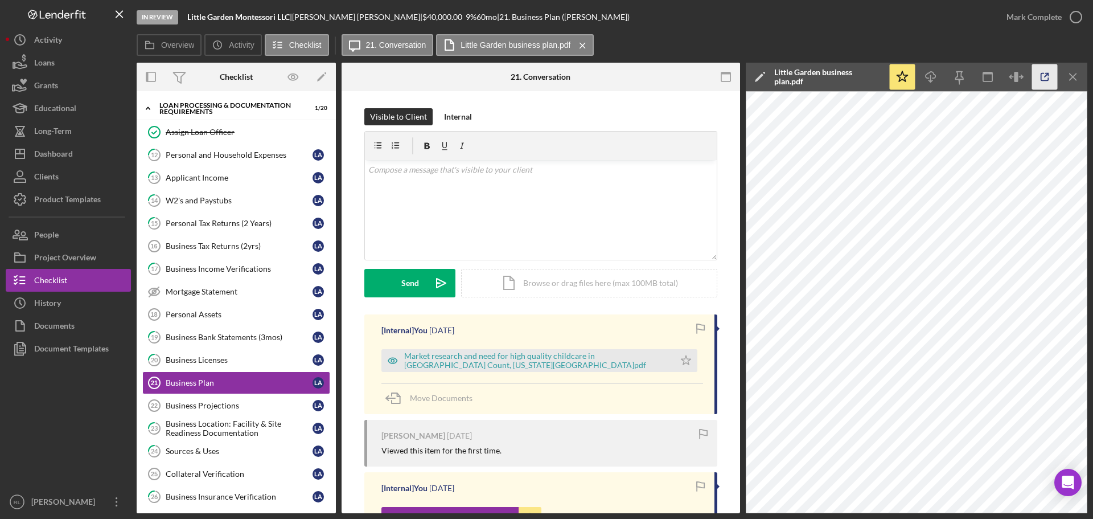
click at [614, 83] on icon "button" at bounding box center [1045, 77] width 26 height 26
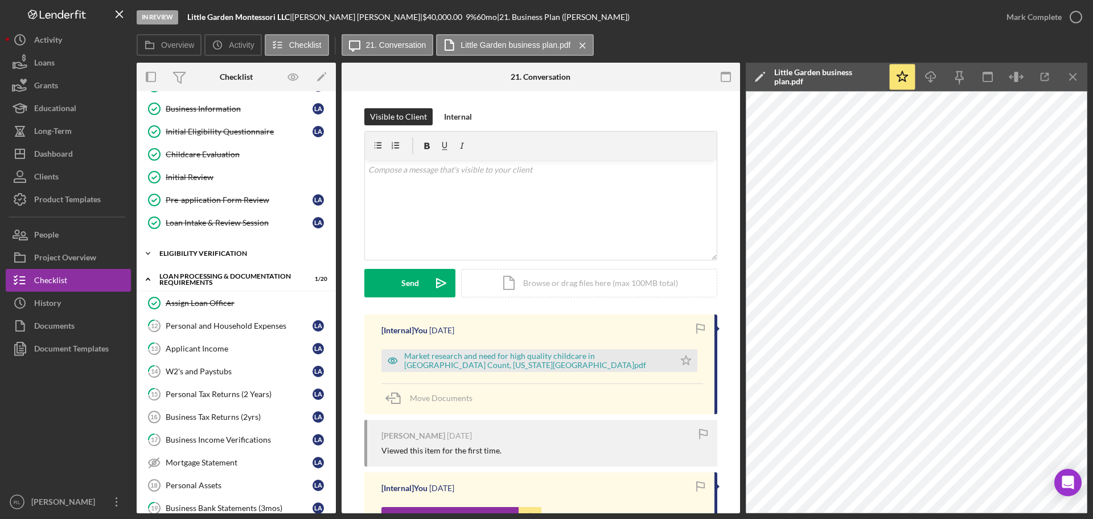
click at [206, 258] on div "Icon/Expander Eligibility Verification 11 / 13" at bounding box center [236, 253] width 199 height 23
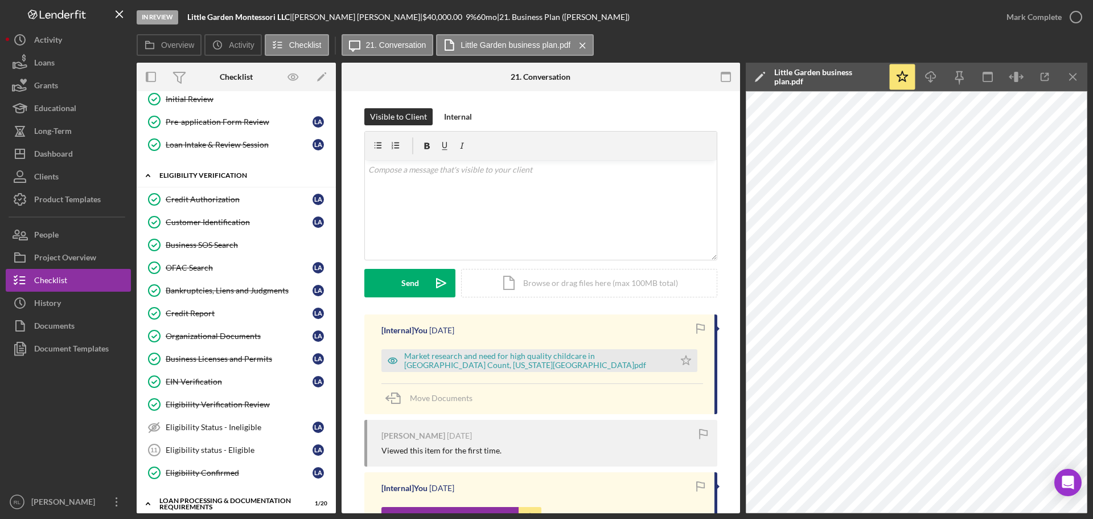
scroll to position [228, 0]
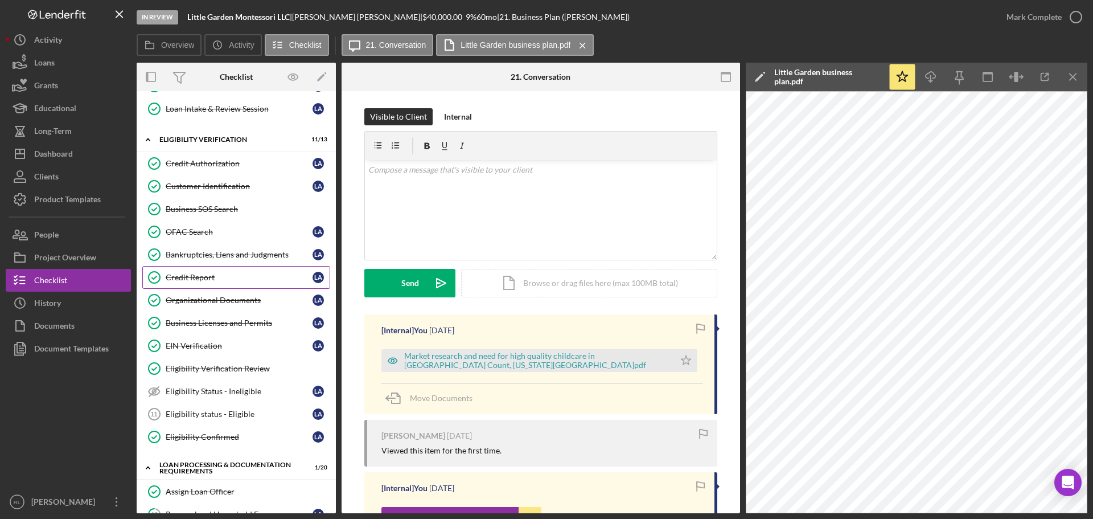
click at [212, 271] on link "Credit Report Credit Report L A" at bounding box center [236, 277] width 188 height 23
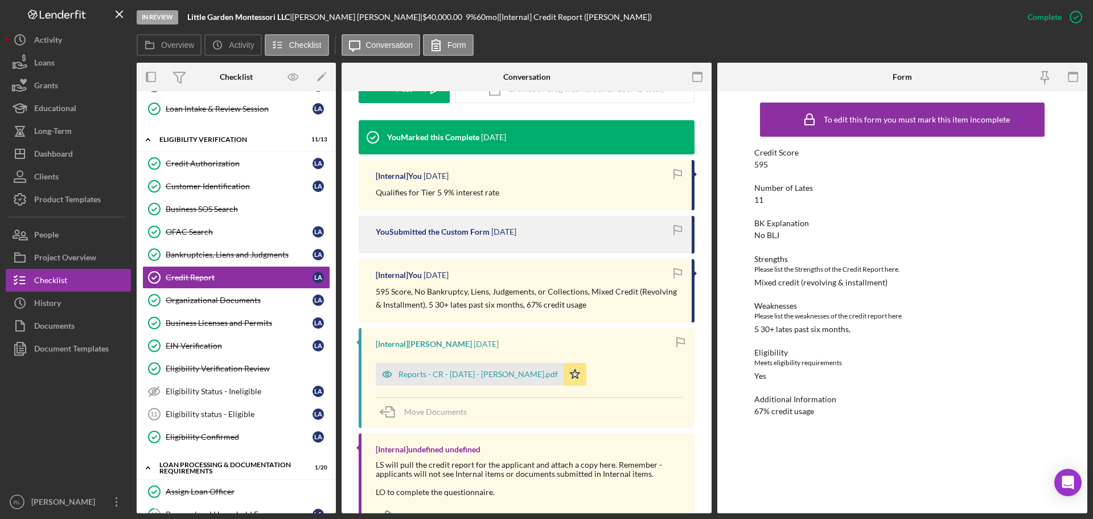
scroll to position [377, 0]
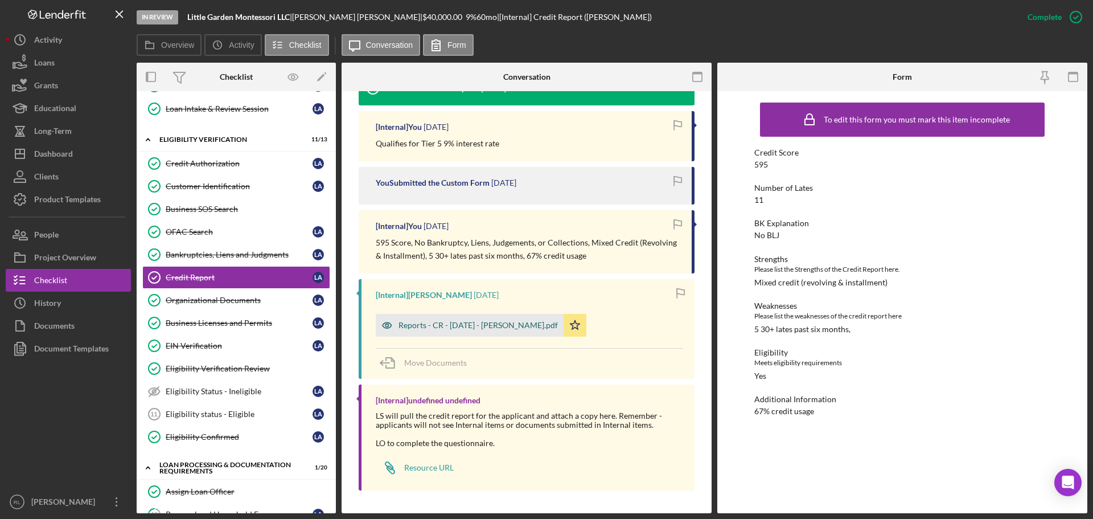
click at [460, 325] on div "Reports - CR - [DATE] - [PERSON_NAME].pdf" at bounding box center [478, 325] width 159 height 9
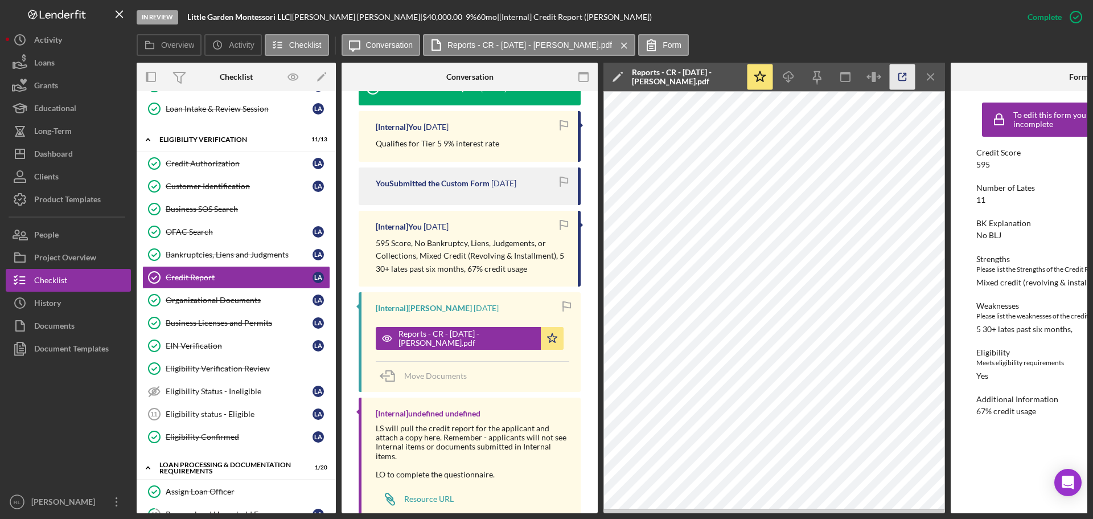
click at [614, 75] on line "button" at bounding box center [904, 74] width 3 height 3
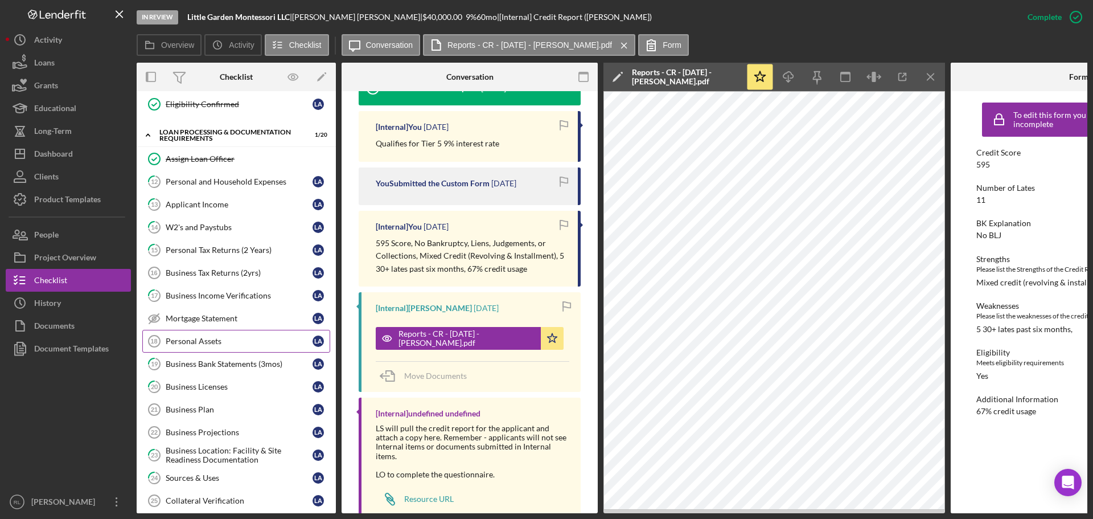
scroll to position [569, 0]
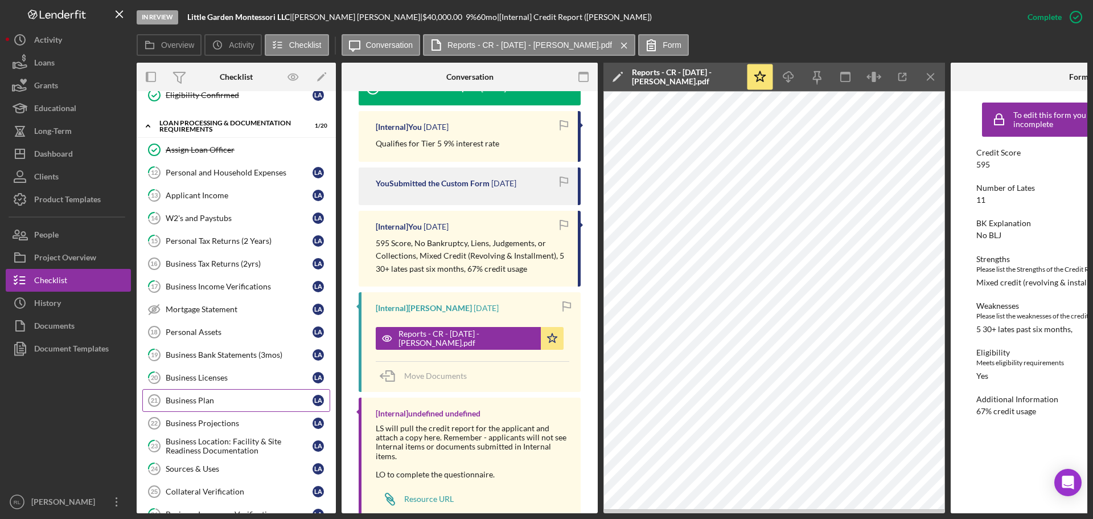
click at [202, 392] on link "Business Plan 21 Business Plan L A" at bounding box center [236, 400] width 188 height 23
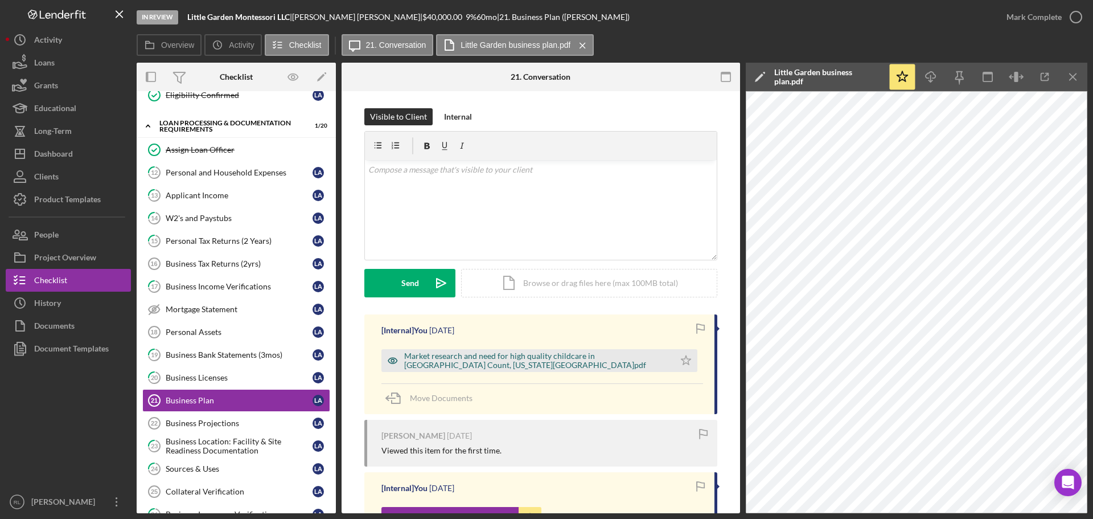
click at [517, 355] on div "Market research and need for high quality childcare in [GEOGRAPHIC_DATA] Count,…" at bounding box center [536, 360] width 265 height 18
